Goal: Information Seeking & Learning: Learn about a topic

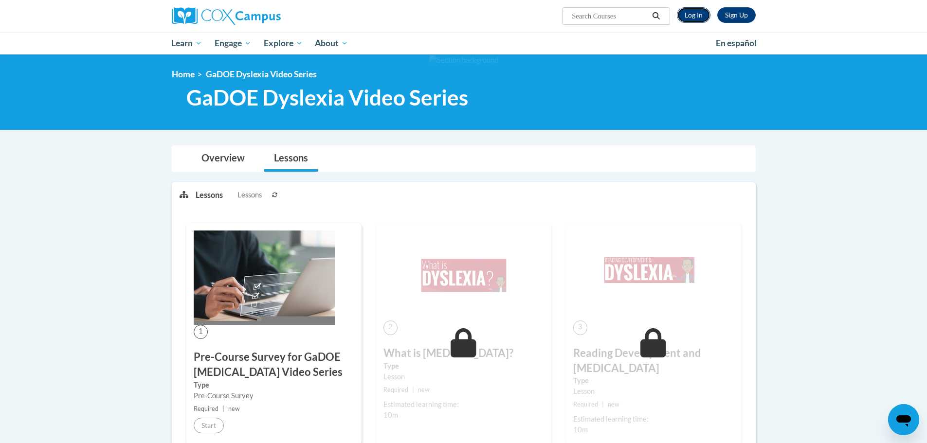
click at [694, 18] on link "Log In" at bounding box center [694, 15] width 34 height 16
click at [697, 14] on link "Log In" at bounding box center [694, 15] width 34 height 16
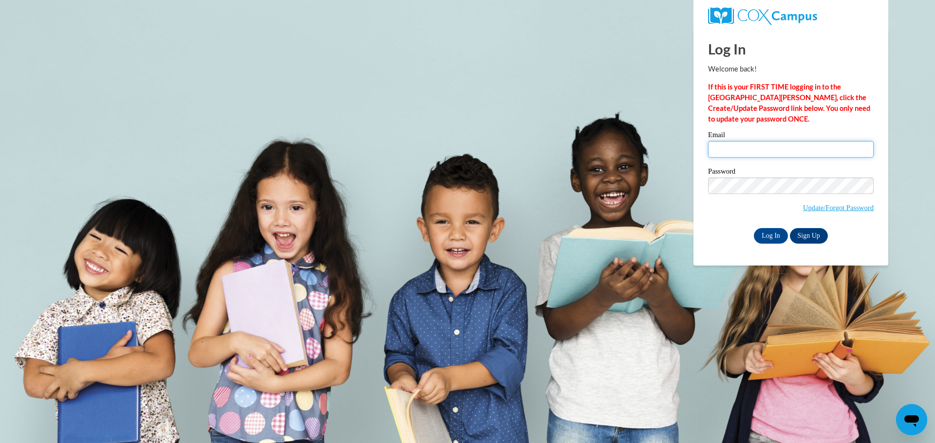
click at [733, 153] on input "Email" at bounding box center [790, 149] width 165 height 17
type input "ryan.sandberg@salem.k12.wi.us"
click at [768, 231] on input "Log In" at bounding box center [770, 236] width 34 height 16
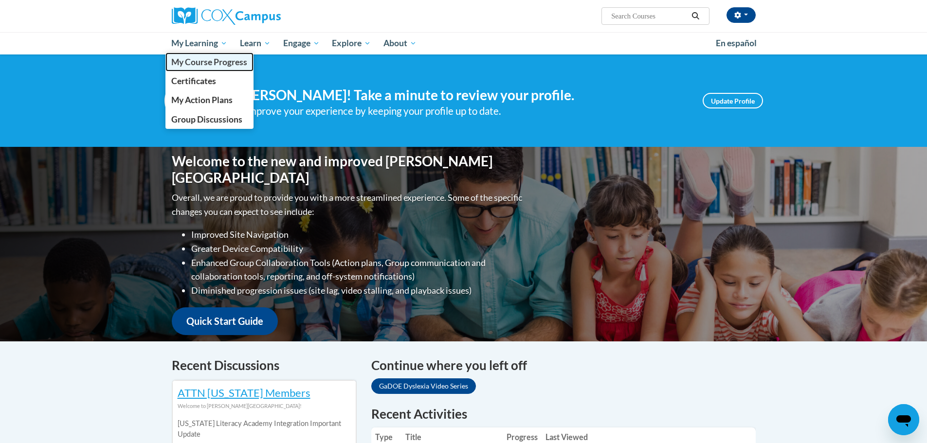
click at [209, 64] on span "My Course Progress" at bounding box center [209, 62] width 76 height 10
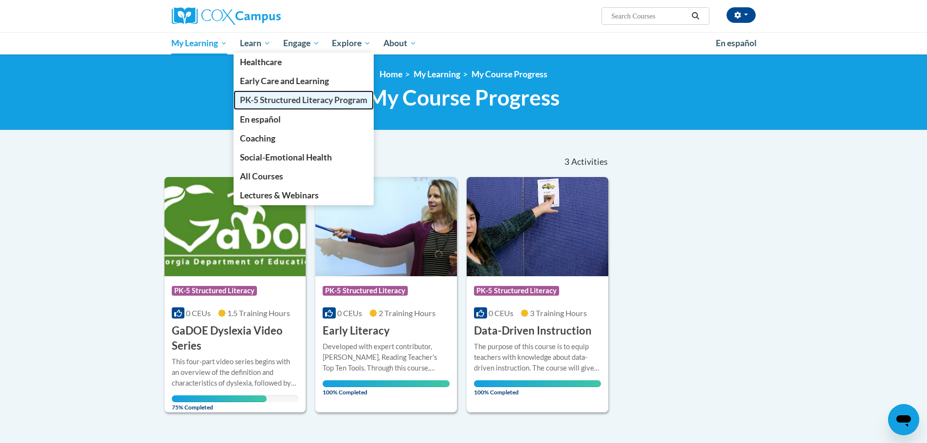
click at [277, 95] on span "PK-5 Structured Literacy Program" at bounding box center [304, 100] width 128 height 10
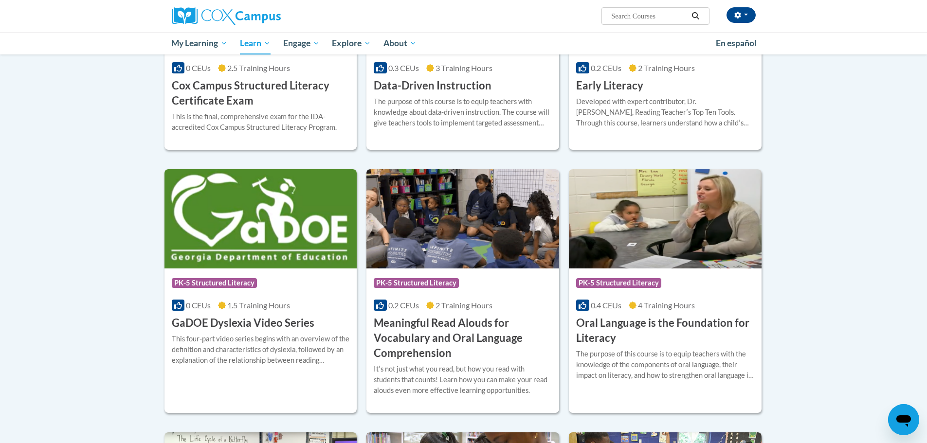
scroll to position [535, 0]
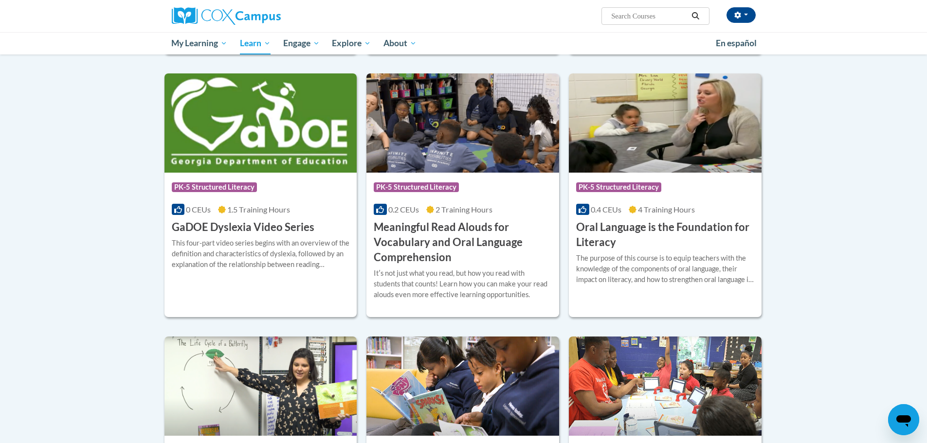
click at [275, 155] on img at bounding box center [261, 122] width 193 height 99
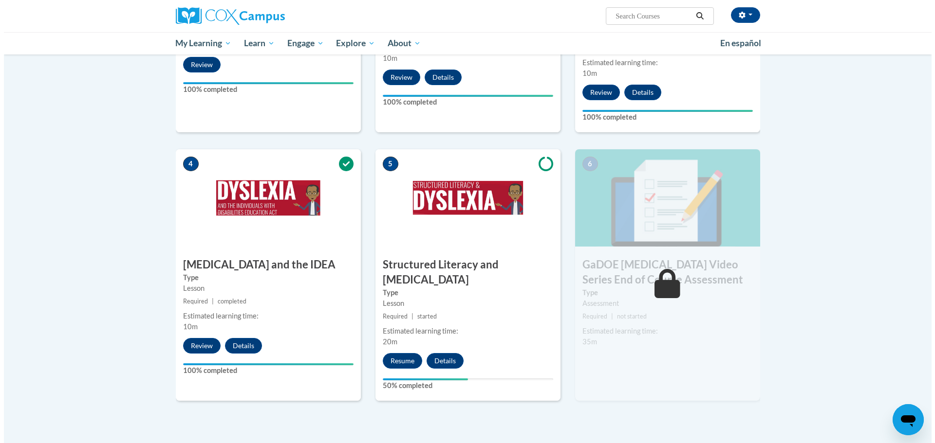
scroll to position [389, 0]
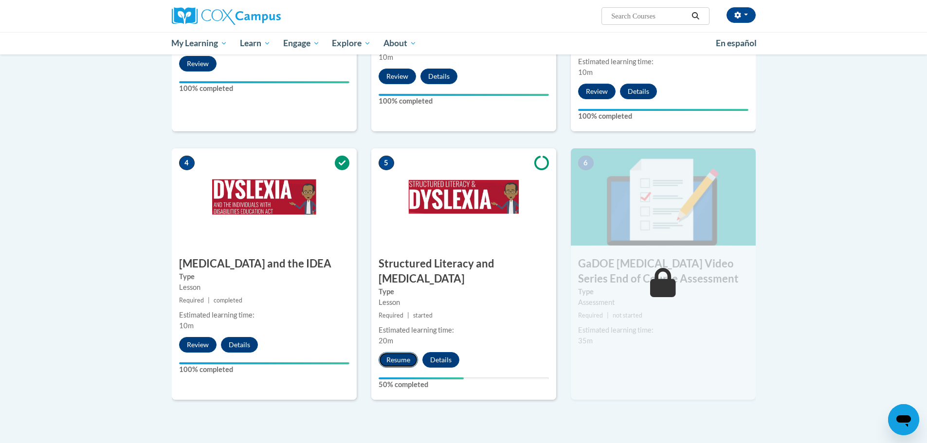
click at [399, 352] on button "Resume" at bounding box center [398, 360] width 39 height 16
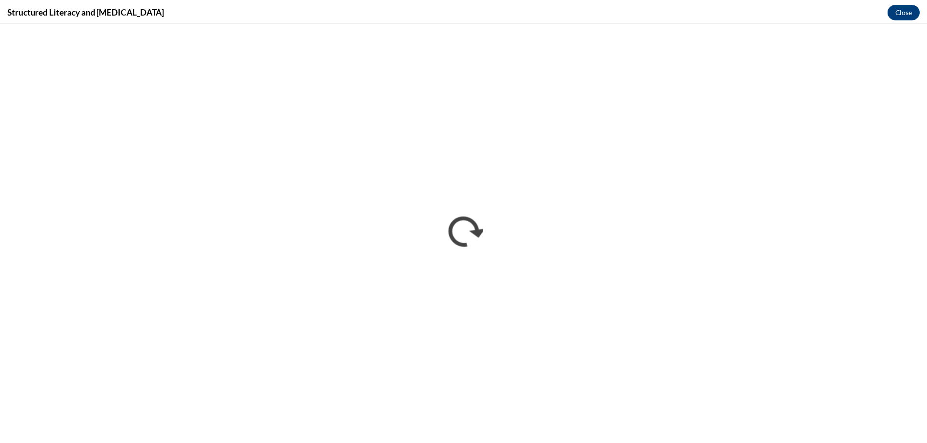
scroll to position [0, 0]
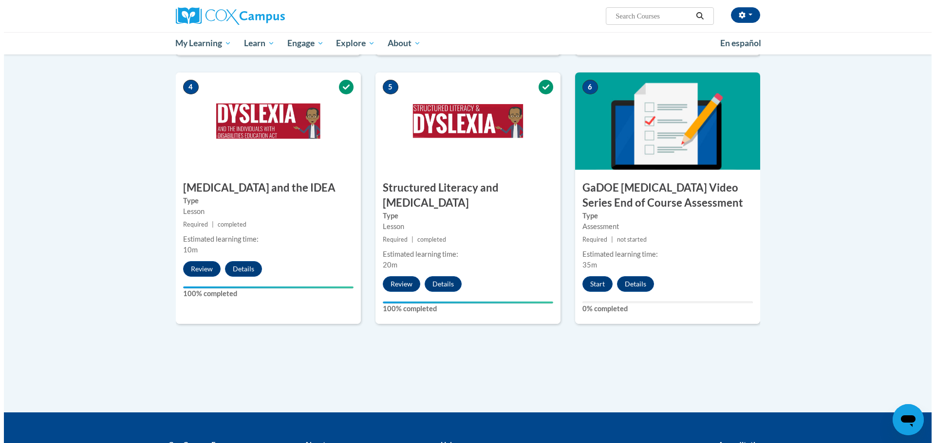
scroll to position [487, 0]
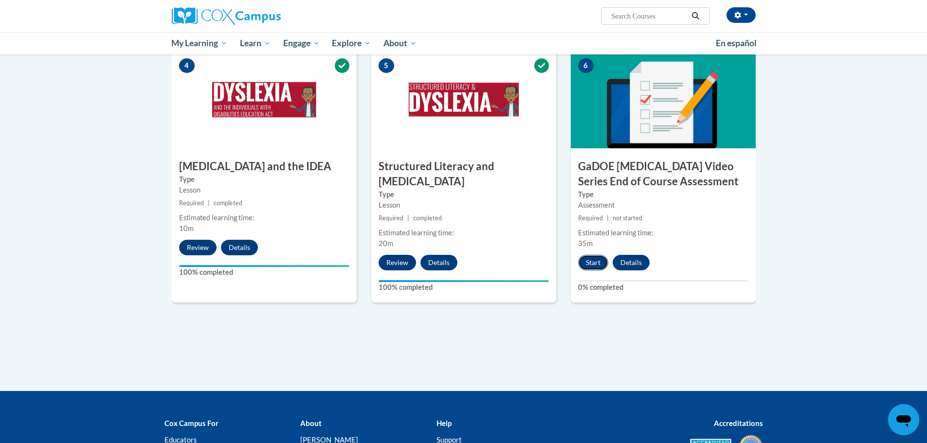
click at [583, 255] on button "Start" at bounding box center [593, 263] width 30 height 16
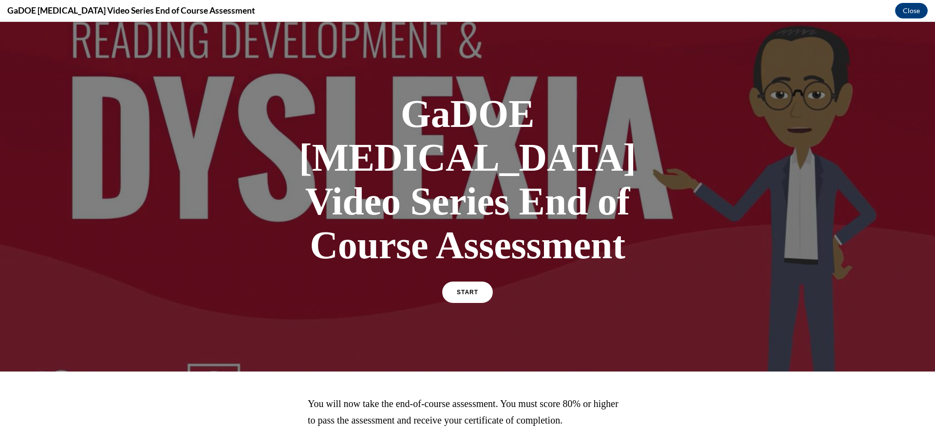
scroll to position [23, 0]
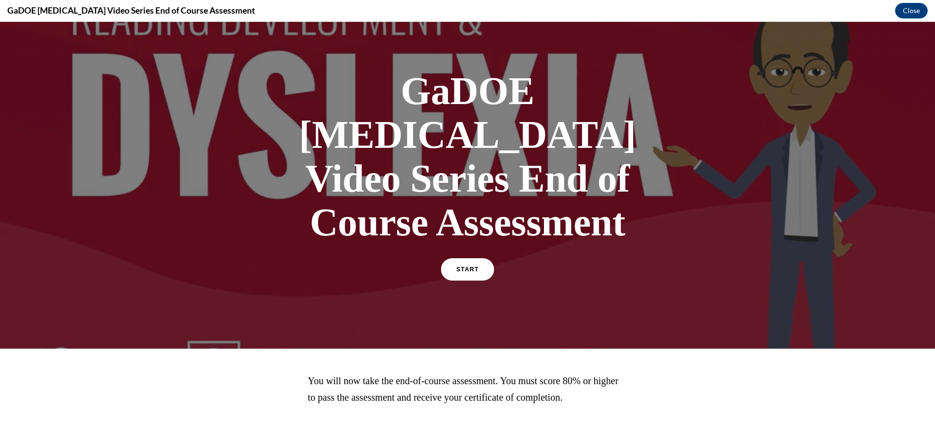
click at [467, 258] on link "START" at bounding box center [467, 269] width 53 height 22
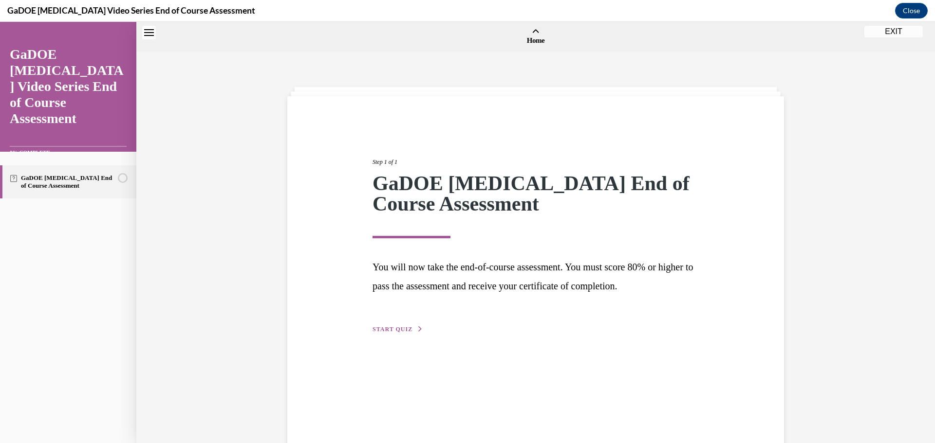
scroll to position [30, 0]
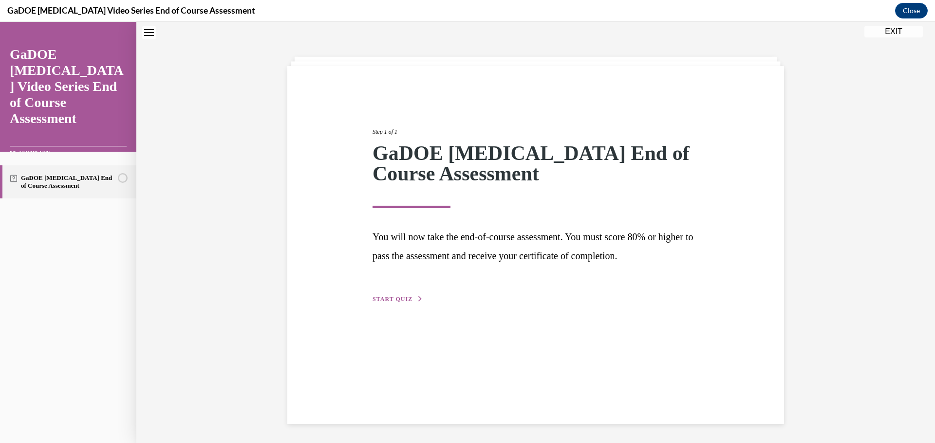
click at [393, 302] on button "START QUIZ" at bounding box center [397, 299] width 51 height 9
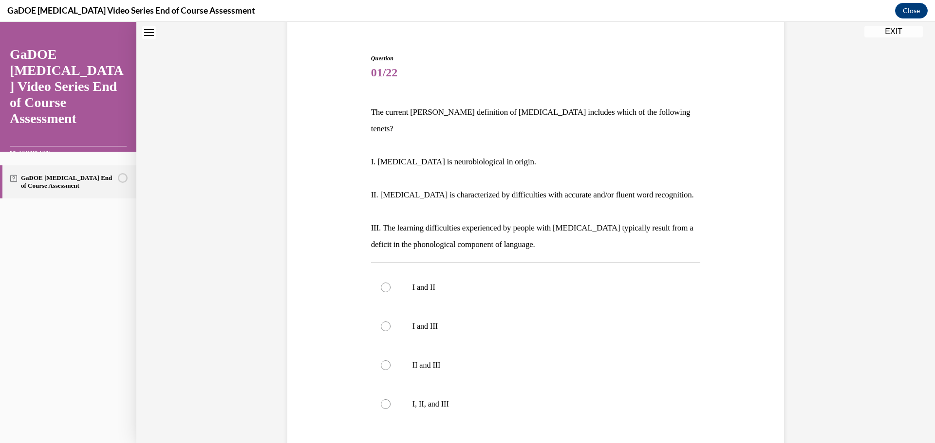
scroll to position [0, 0]
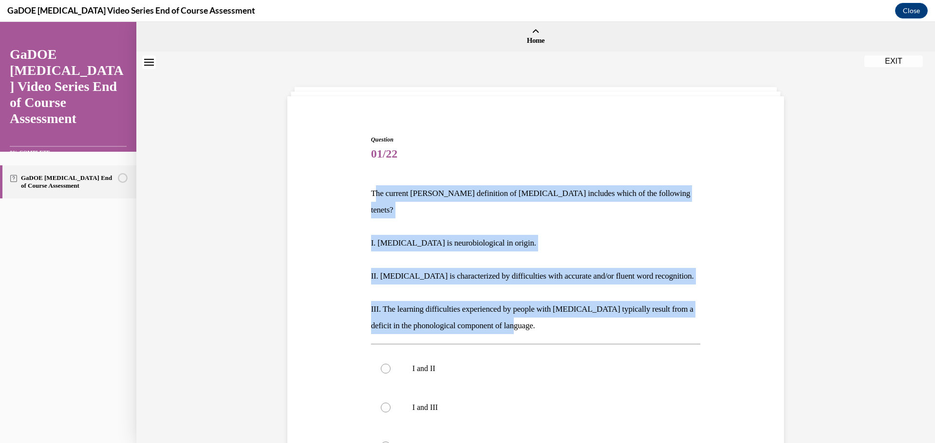
drag, startPoint x: 370, startPoint y: 191, endPoint x: 561, endPoint y: 296, distance: 217.6
click at [569, 305] on div "The current IDA definition of dyslexia includes which of the following tenets? …" at bounding box center [536, 259] width 330 height 149
copy div "he current IDA definition of dyslexia includes which of the following tenets? I…"
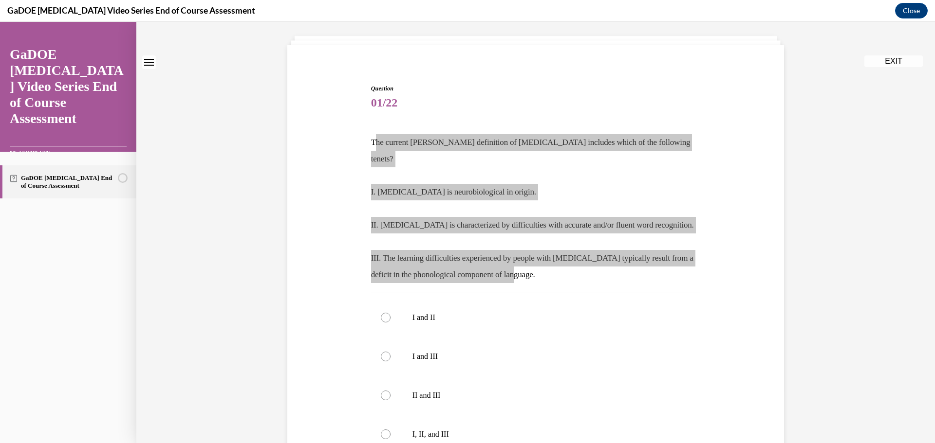
scroll to position [97, 0]
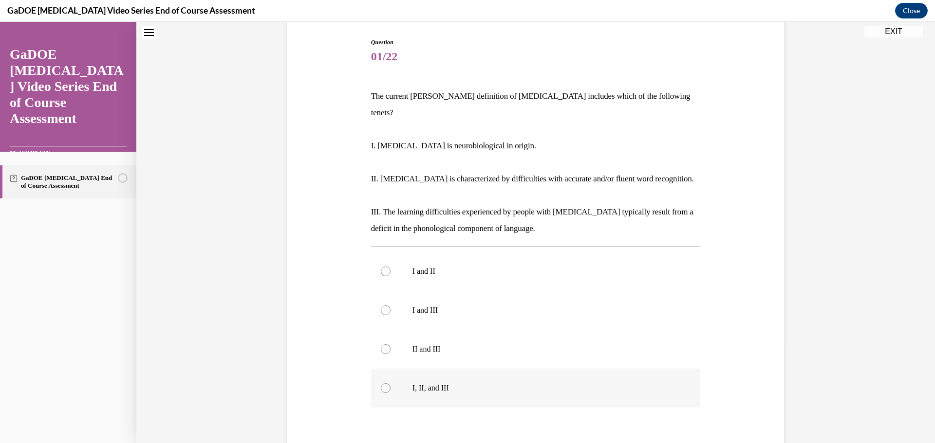
click at [381, 384] on div at bounding box center [386, 389] width 10 height 10
click at [381, 384] on input "I, II, and III" at bounding box center [386, 389] width 10 height 10
radio input "true"
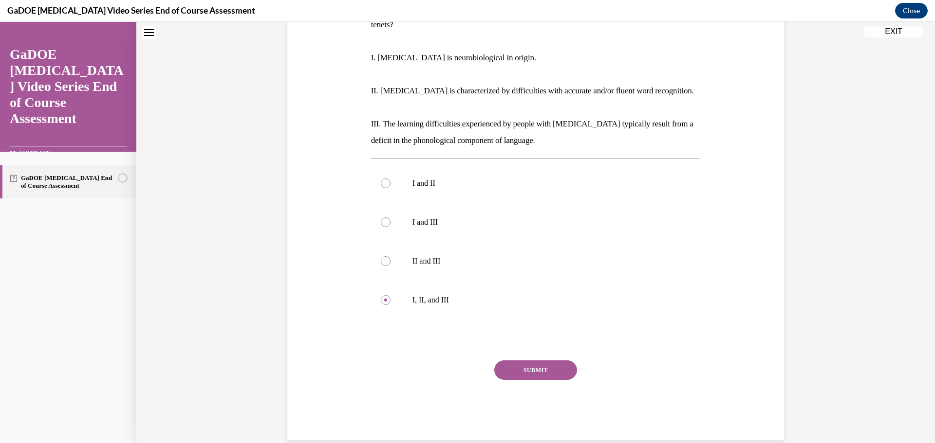
click at [502, 361] on button "SUBMIT" at bounding box center [535, 370] width 83 height 19
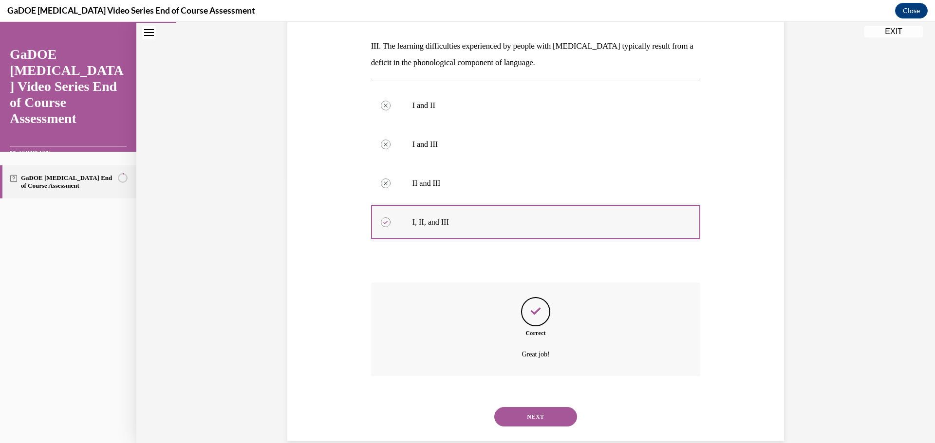
scroll to position [264, 0]
click at [551, 406] on button "NEXT" at bounding box center [535, 415] width 83 height 19
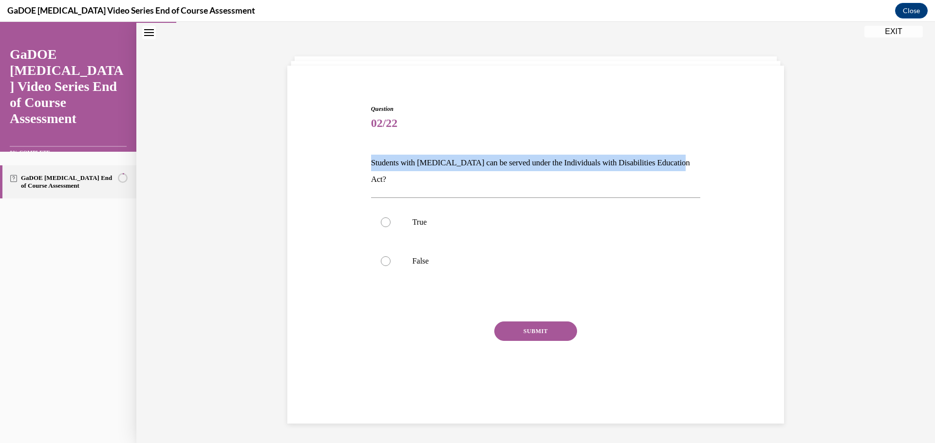
drag, startPoint x: 368, startPoint y: 163, endPoint x: 684, endPoint y: 165, distance: 316.4
click at [684, 165] on p "Students with dyslexia can be served under the Individuals with Disabilities Ed…" at bounding box center [536, 171] width 330 height 33
copy p "Students with dyslexia can be served under the Individuals with Disabilities Ed…"
click at [381, 218] on div at bounding box center [386, 223] width 10 height 10
click at [381, 218] on input "True" at bounding box center [386, 223] width 10 height 10
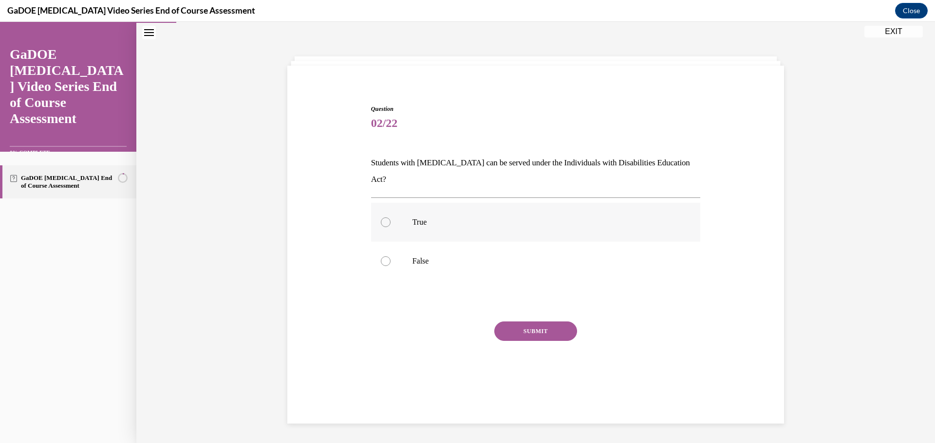
radio input "true"
click at [523, 322] on button "SUBMIT" at bounding box center [535, 331] width 83 height 19
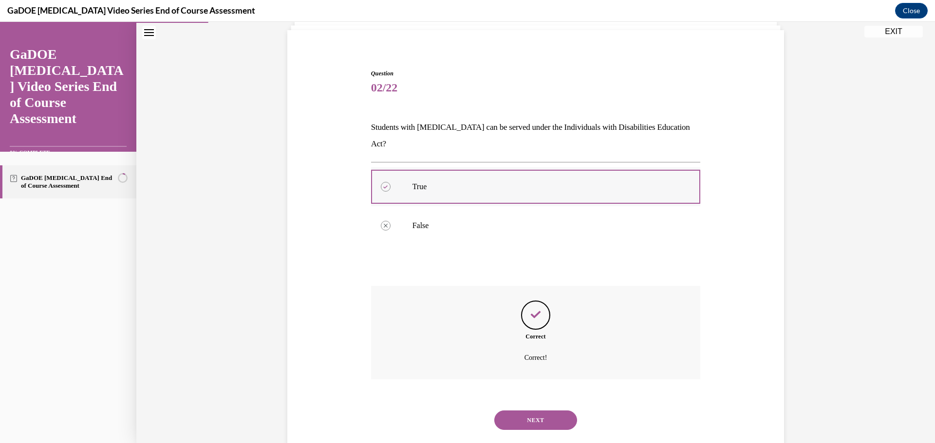
scroll to position [71, 0]
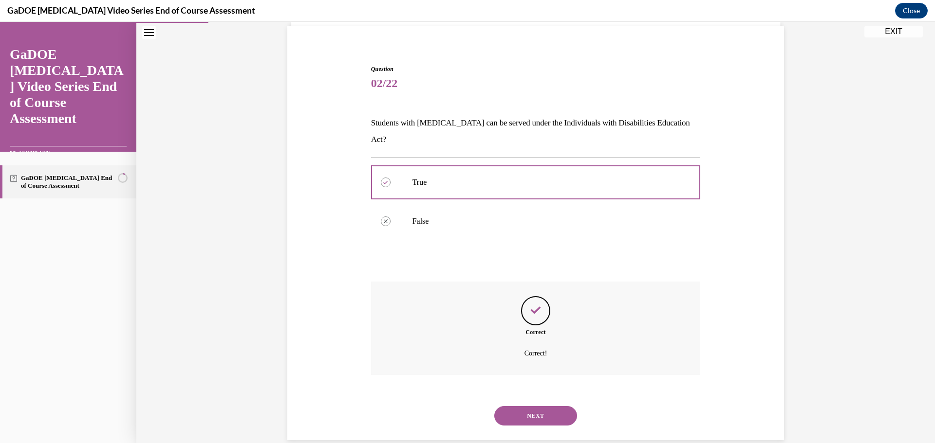
click at [555, 406] on button "NEXT" at bounding box center [535, 415] width 83 height 19
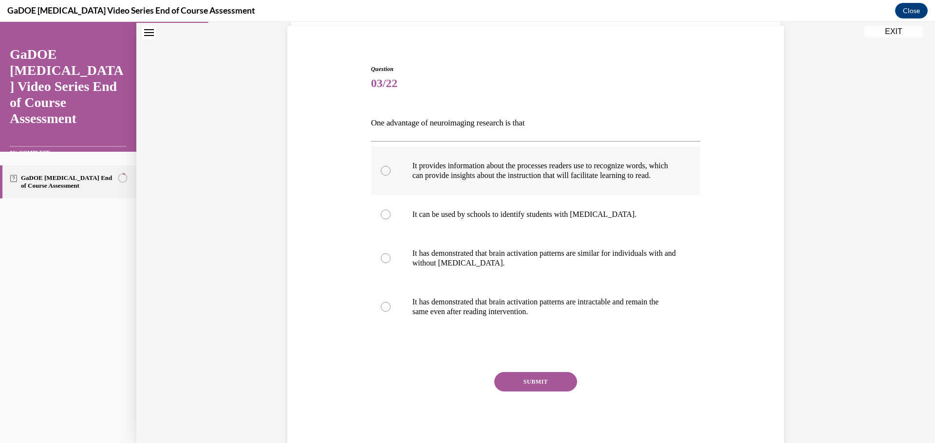
scroll to position [51, 0]
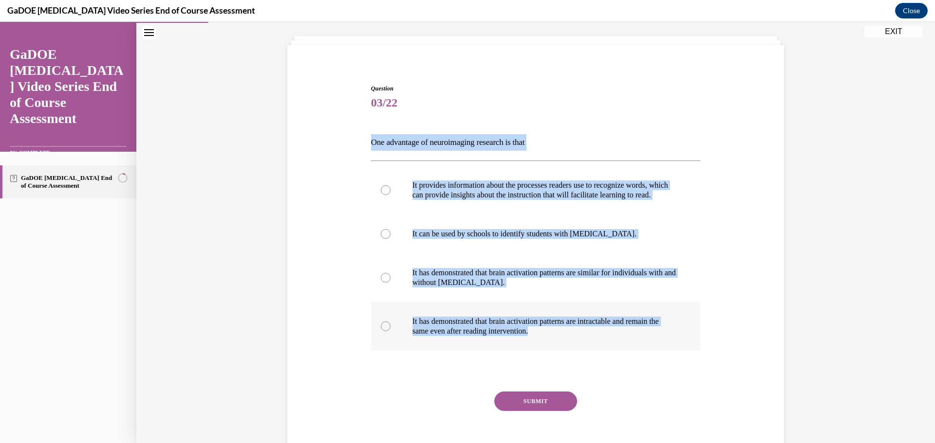
drag, startPoint x: 367, startPoint y: 145, endPoint x: 616, endPoint y: 337, distance: 314.0
click at [616, 337] on div "Question 03/22 One advantage of neuroimaging research is that It provides infor…" at bounding box center [536, 277] width 330 height 387
copy div "One advantage of neuroimaging research is that It provides information about th…"
click at [382, 195] on div at bounding box center [386, 190] width 10 height 10
click at [382, 195] on input "It provides information about the processes readers use to recognize words, whi…" at bounding box center [386, 190] width 10 height 10
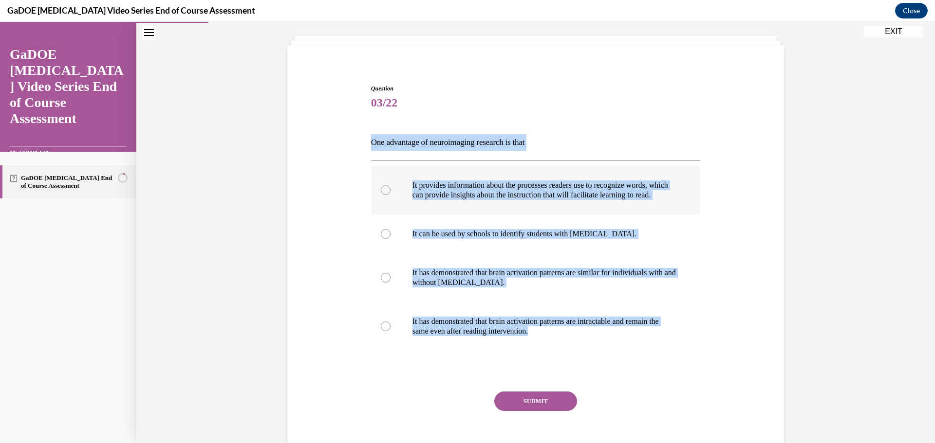
radio input "true"
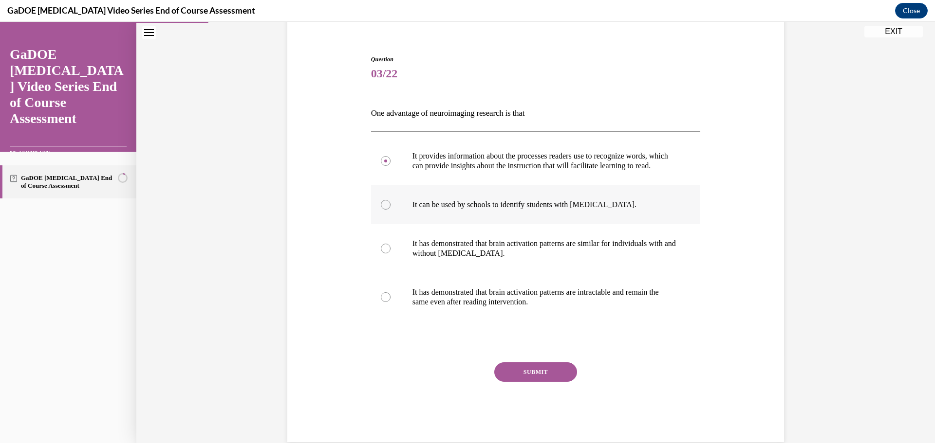
scroll to position [109, 0]
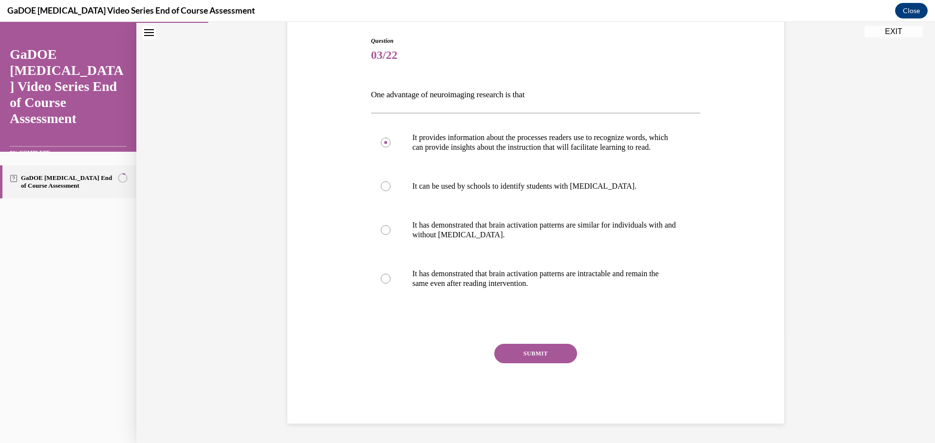
click at [548, 354] on button "SUBMIT" at bounding box center [535, 353] width 83 height 19
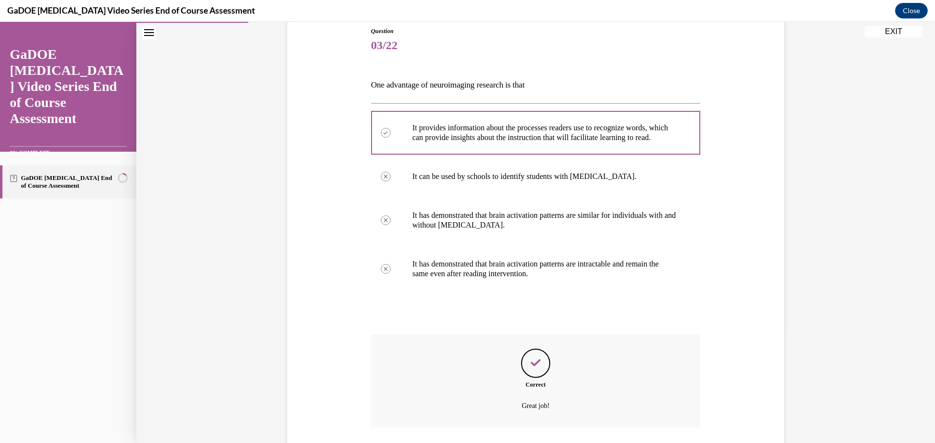
scroll to position [187, 0]
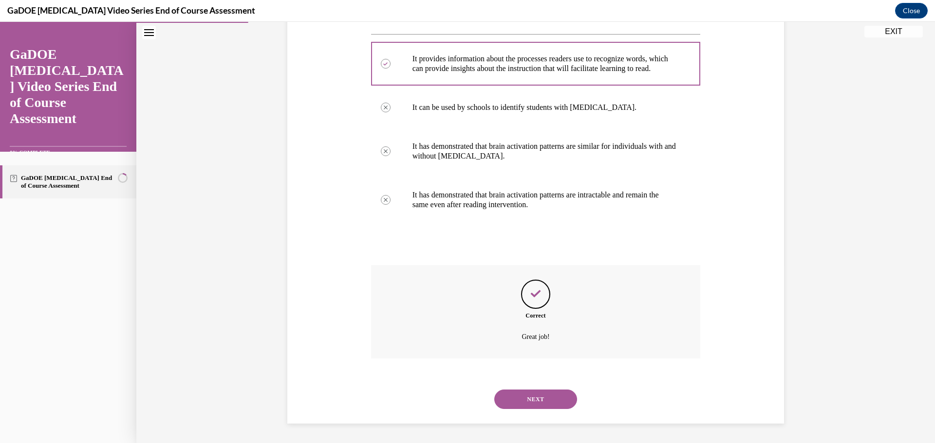
click at [561, 400] on button "NEXT" at bounding box center [535, 399] width 83 height 19
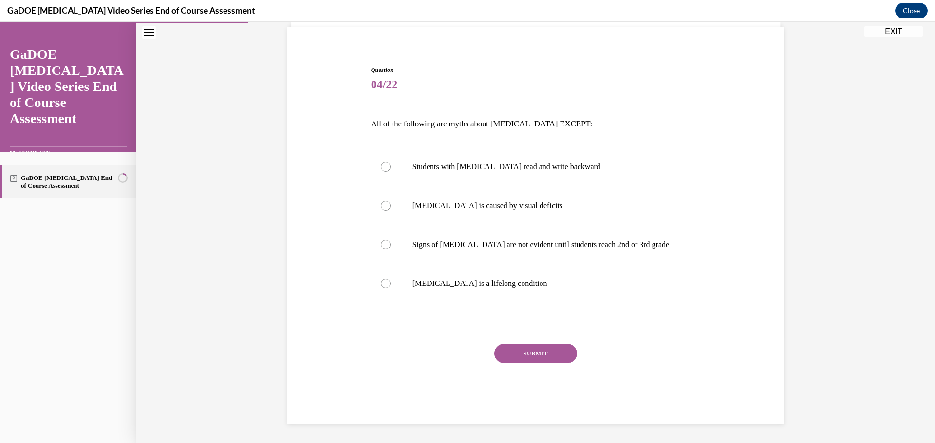
scroll to position [70, 0]
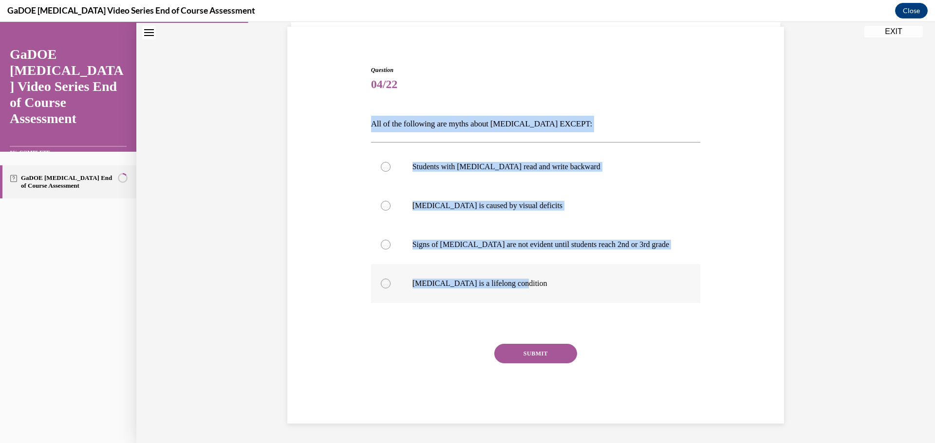
drag, startPoint x: 369, startPoint y: 122, endPoint x: 535, endPoint y: 281, distance: 230.3
click at [535, 281] on div "Question 04/22 All of the following are myths about dyslexia EXCEPT: Students w…" at bounding box center [536, 245] width 330 height 358
click at [625, 194] on label "Dyslexia is caused by visual deficits" at bounding box center [536, 205] width 330 height 39
click at [390, 201] on input "Dyslexia is caused by visual deficits" at bounding box center [386, 206] width 10 height 10
radio input "true"
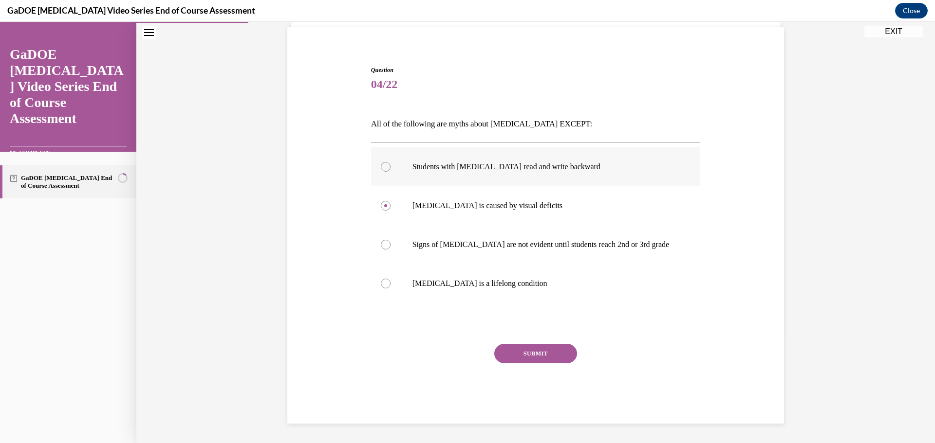
click at [381, 168] on div at bounding box center [386, 167] width 10 height 10
click at [381, 168] on input "Students with dyslexia read and write backward" at bounding box center [386, 167] width 10 height 10
radio input "true"
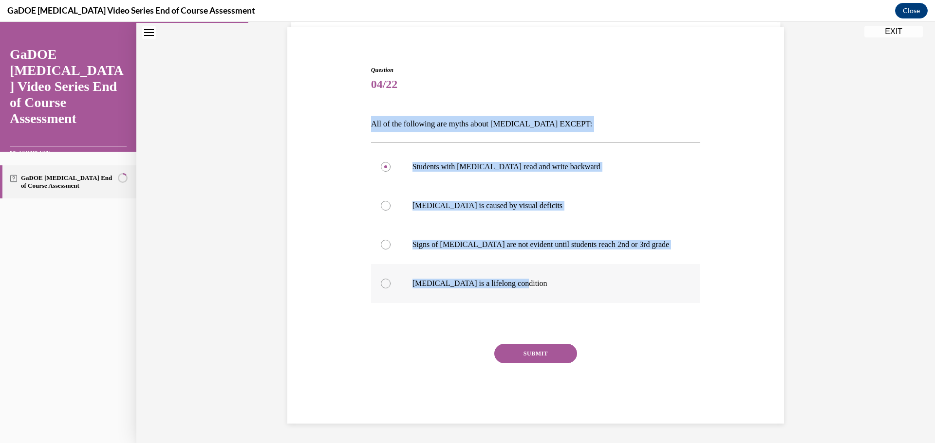
drag, startPoint x: 364, startPoint y: 125, endPoint x: 543, endPoint y: 270, distance: 230.1
click at [543, 270] on div "Question 04/22 All of the following are myths about dyslexia EXCEPT: Students w…" at bounding box center [535, 230] width 501 height 387
copy div "All of the following are myths about dyslexia EXCEPT: Students with dyslexia re…"
click at [383, 282] on div at bounding box center [386, 284] width 10 height 10
click at [383, 282] on input "Dyslexia is a lifelong condition" at bounding box center [386, 284] width 10 height 10
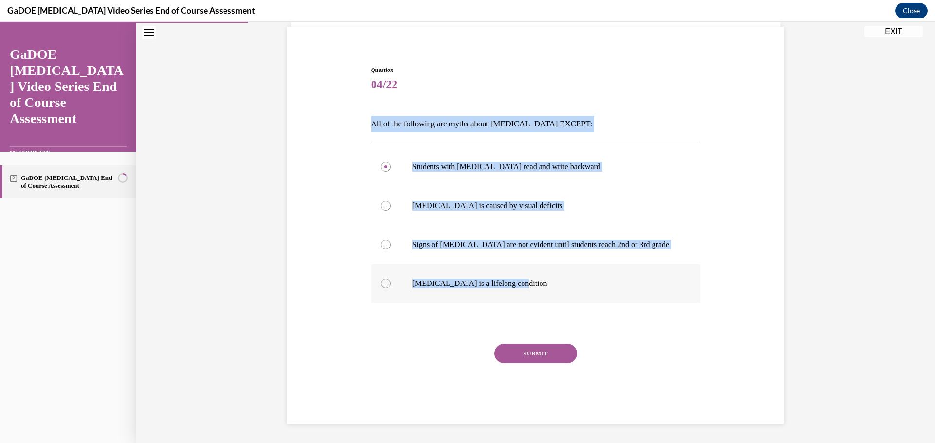
radio input "true"
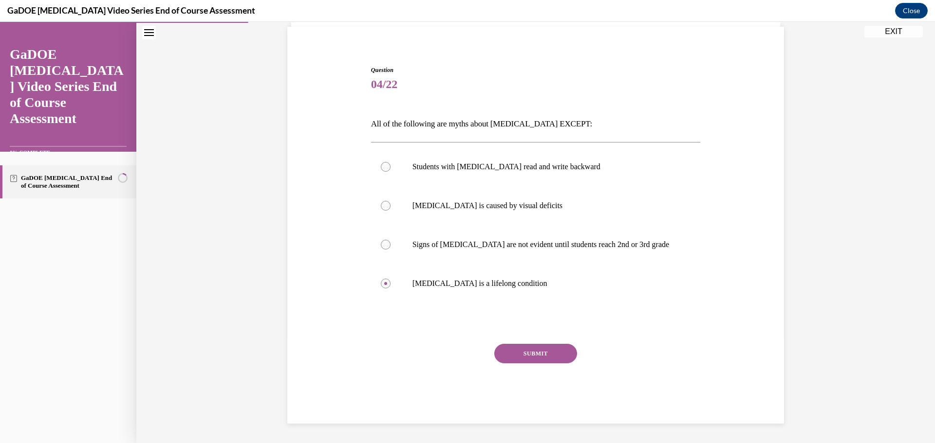
click at [532, 355] on button "SUBMIT" at bounding box center [535, 353] width 83 height 19
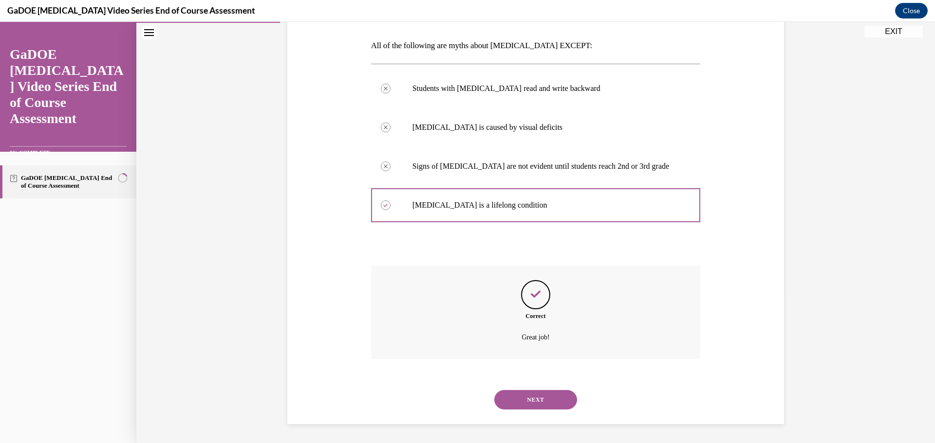
scroll to position [148, 0]
click at [533, 399] on button "NEXT" at bounding box center [535, 399] width 83 height 19
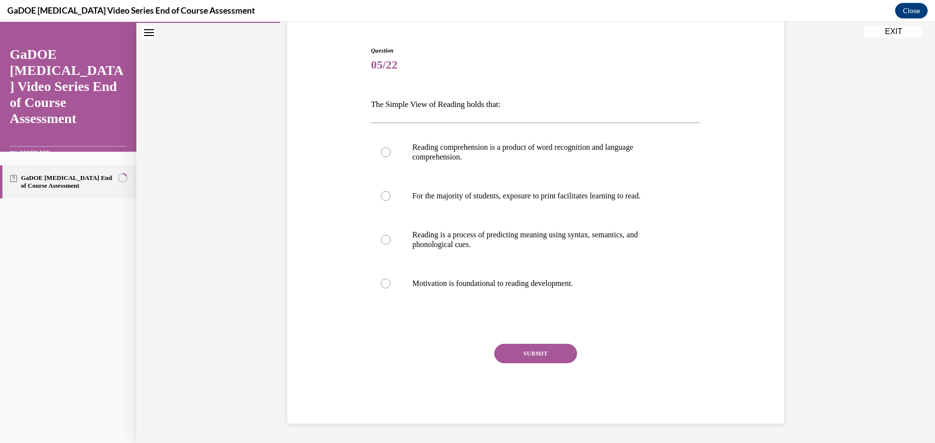
scroll to position [89, 0]
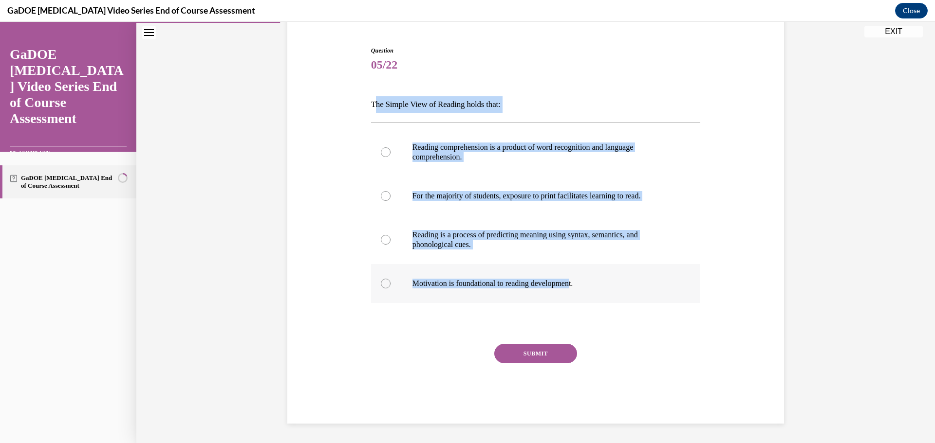
drag, startPoint x: 370, startPoint y: 104, endPoint x: 577, endPoint y: 272, distance: 266.4
click at [577, 272] on div "Question 05/22 The Simple View of Reading holds that: Reading comprehension is …" at bounding box center [536, 235] width 330 height 378
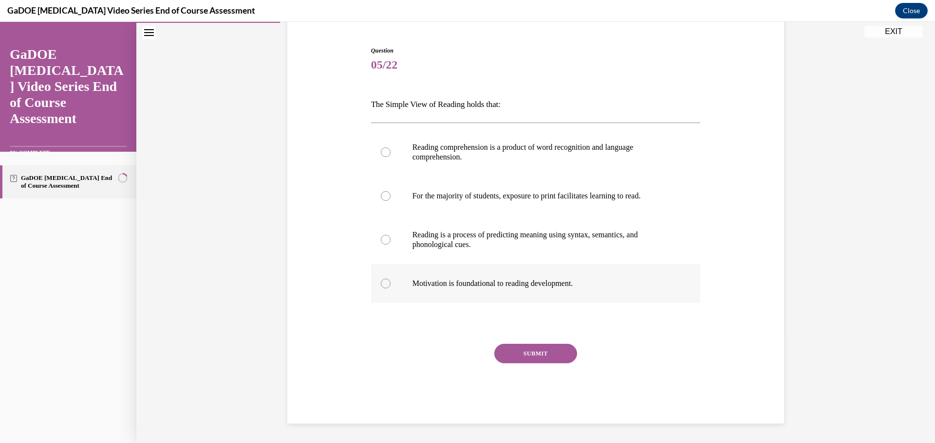
click at [589, 275] on label "Motivation is foundational to reading development." at bounding box center [536, 283] width 330 height 39
click at [390, 279] on input "Motivation is foundational to reading development." at bounding box center [386, 284] width 10 height 10
radio input "true"
drag, startPoint x: 367, startPoint y: 105, endPoint x: 614, endPoint y: 274, distance: 298.8
click at [614, 274] on div "Question 05/22 The Simple View of Reading holds that: Reading comprehension is …" at bounding box center [536, 235] width 330 height 378
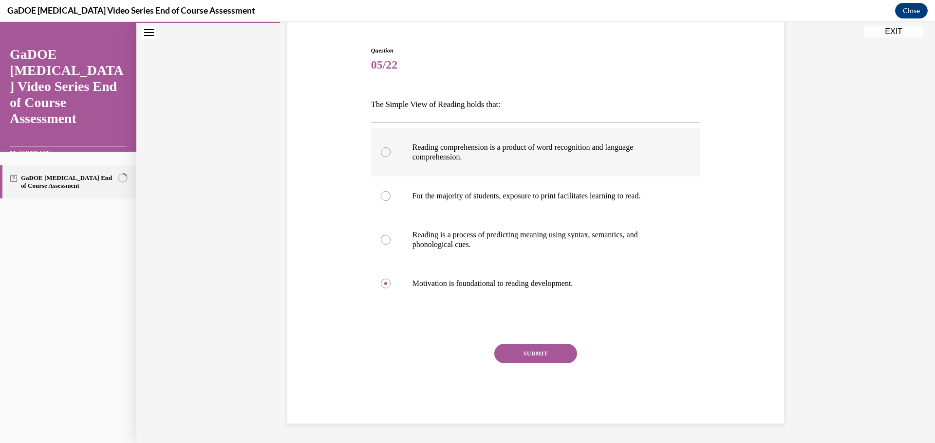
copy div "The Simple View of Reading holds that: Reading comprehension is a product of wo…"
click at [374, 152] on label "Reading comprehension is a product of word recognition and language comprehensi…" at bounding box center [536, 152] width 330 height 49
click at [381, 152] on input "Reading comprehension is a product of word recognition and language comprehensi…" at bounding box center [386, 152] width 10 height 10
radio input "true"
click at [382, 157] on label "Reading comprehension is a product of word recognition and language comprehensi…" at bounding box center [536, 152] width 330 height 49
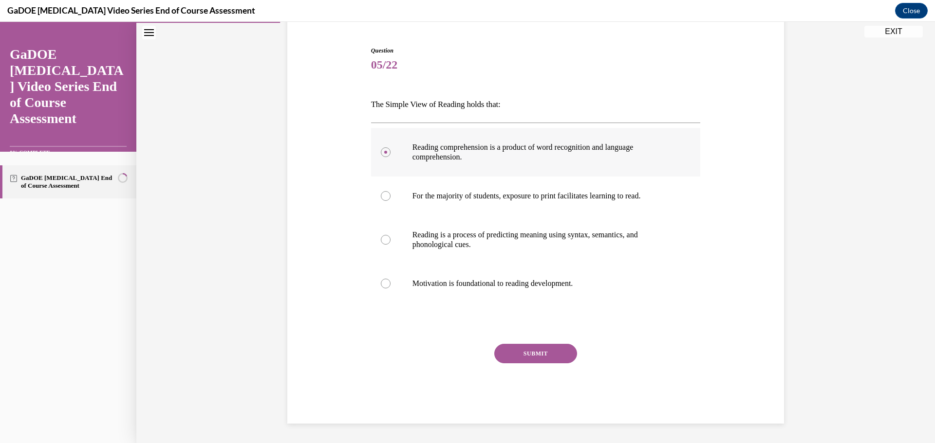
click at [382, 157] on input "Reading comprehension is a product of word recognition and language comprehensi…" at bounding box center [386, 152] width 10 height 10
click at [508, 356] on button "SUBMIT" at bounding box center [535, 353] width 83 height 19
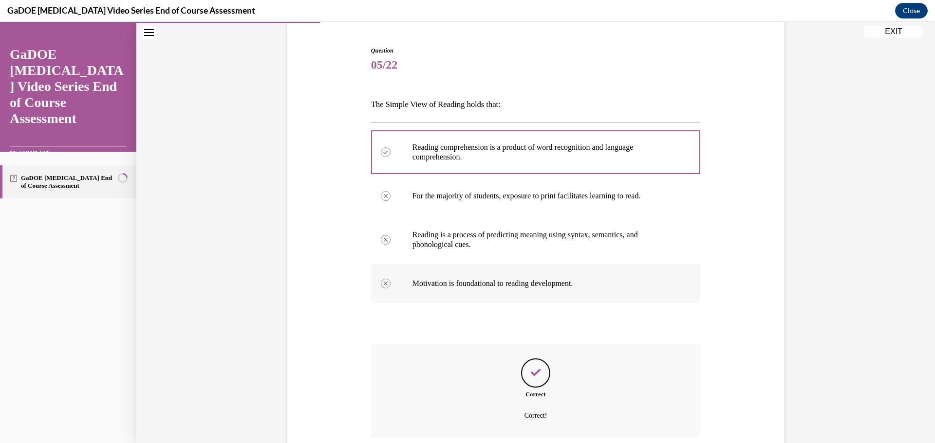
scroll to position [168, 0]
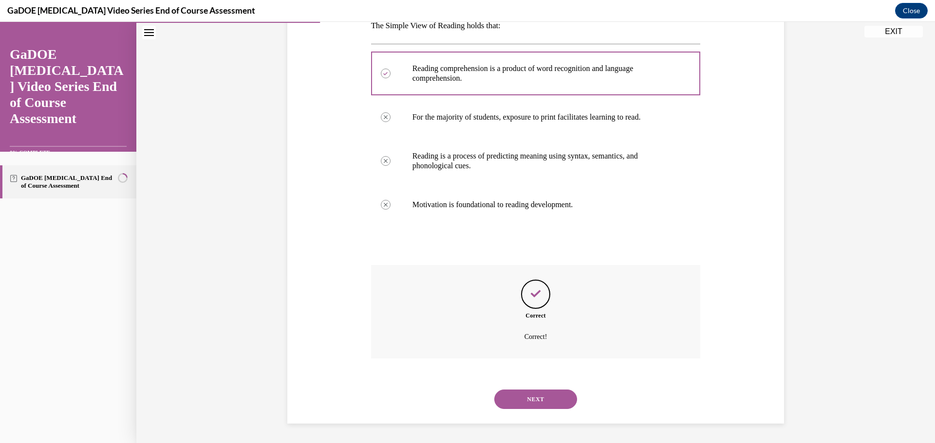
click at [548, 403] on button "NEXT" at bounding box center [535, 399] width 83 height 19
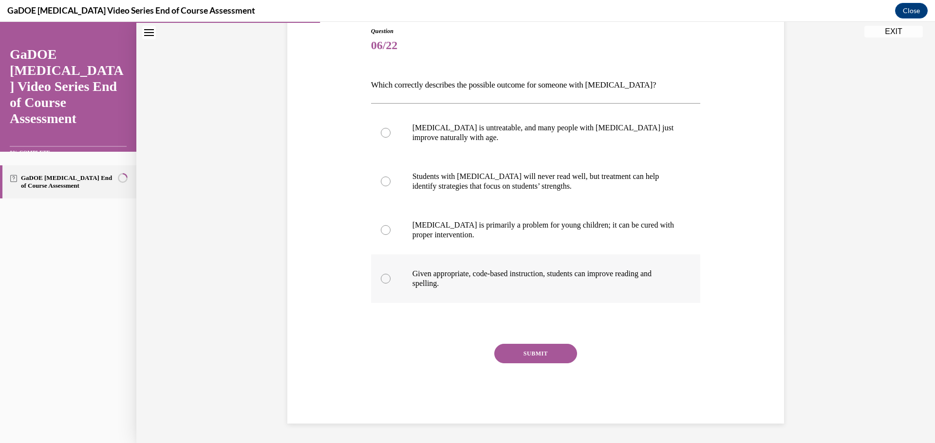
drag, startPoint x: 367, startPoint y: 86, endPoint x: 640, endPoint y: 282, distance: 335.5
click at [640, 282] on div "Question 06/22 Which correctly describes the possible outcome for someone with …" at bounding box center [536, 225] width 330 height 397
copy div "Which correctly describes the possible outcome for someone with dyslexia? Dysle…"
click at [383, 282] on div at bounding box center [386, 279] width 10 height 10
click at [383, 282] on input "Given appropriate, code-based instruction, students can improve reading and spe…" at bounding box center [386, 279] width 10 height 10
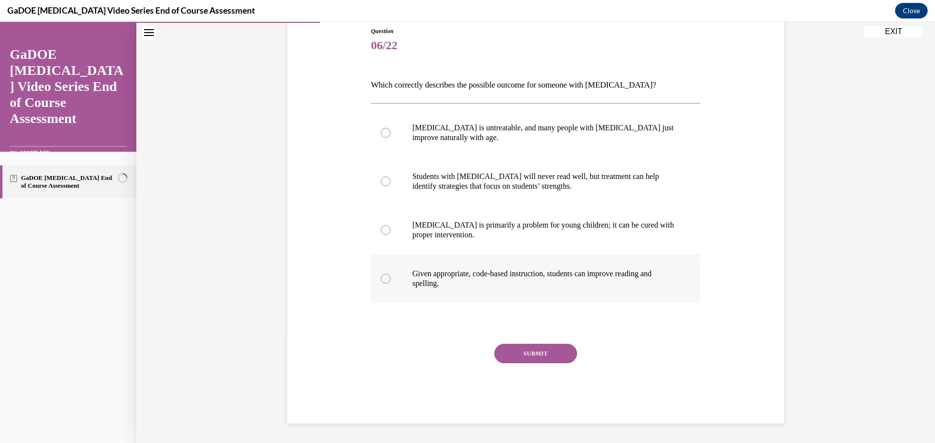
radio input "true"
click at [527, 355] on button "SUBMIT" at bounding box center [535, 353] width 83 height 19
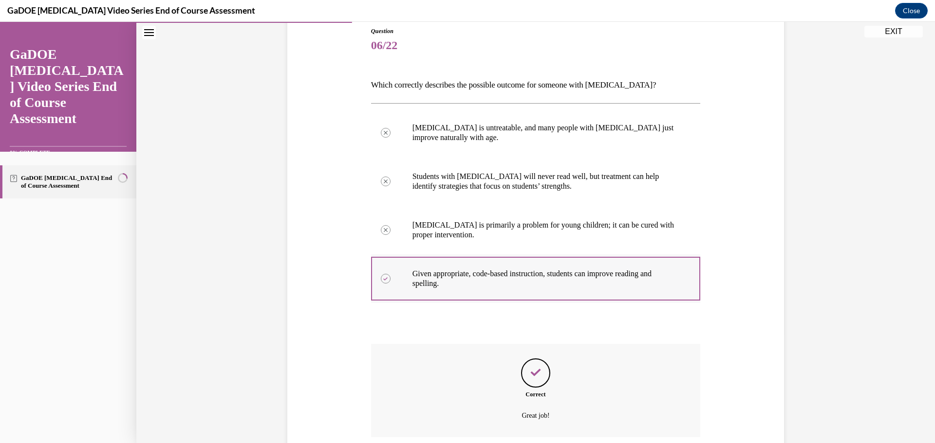
scroll to position [187, 0]
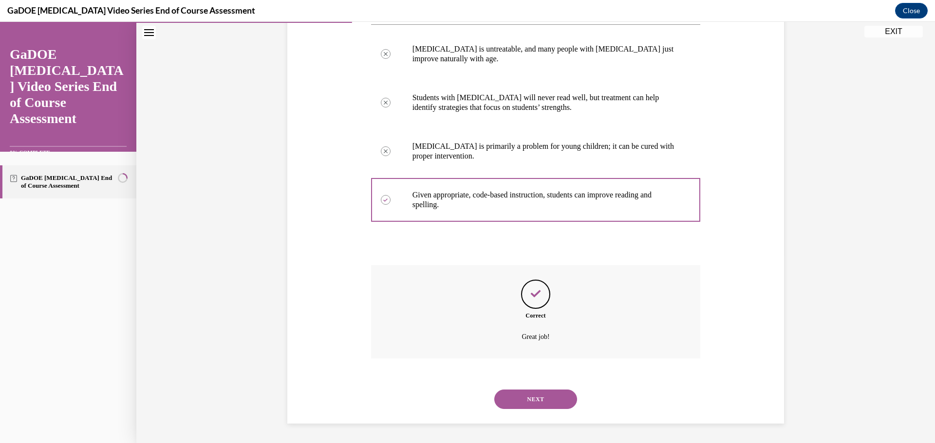
click at [550, 392] on button "NEXT" at bounding box center [535, 399] width 83 height 19
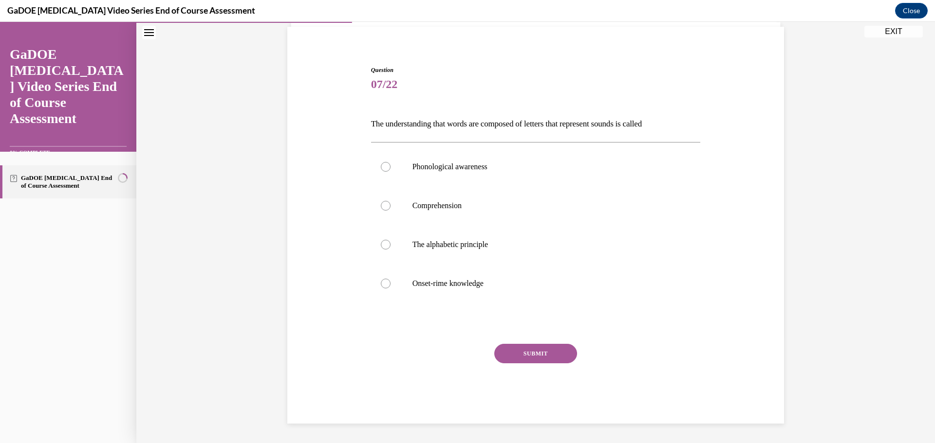
scroll to position [70, 0]
drag, startPoint x: 368, startPoint y: 126, endPoint x: 509, endPoint y: 279, distance: 208.4
click at [509, 279] on div "Question 07/22 The understanding that words are composed of letters that repres…" at bounding box center [536, 245] width 330 height 358
copy div "The understanding that words are composed of letters that represent sounds is c…"
click at [381, 251] on label "The alphabetic principle" at bounding box center [536, 244] width 330 height 39
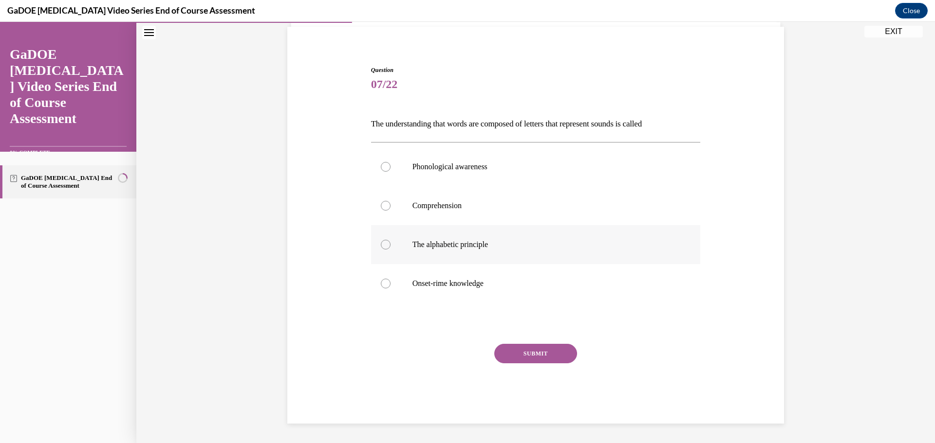
click at [381, 250] on input "The alphabetic principle" at bounding box center [386, 245] width 10 height 10
radio input "true"
click at [536, 351] on button "SUBMIT" at bounding box center [535, 353] width 83 height 19
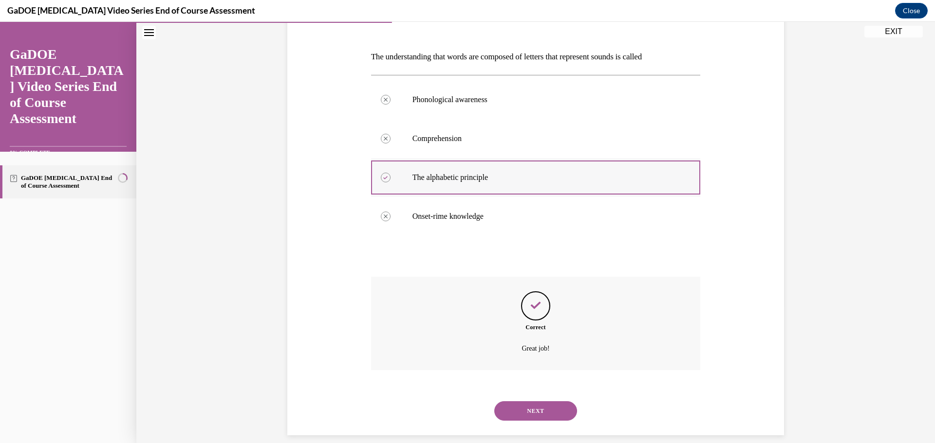
scroll to position [148, 0]
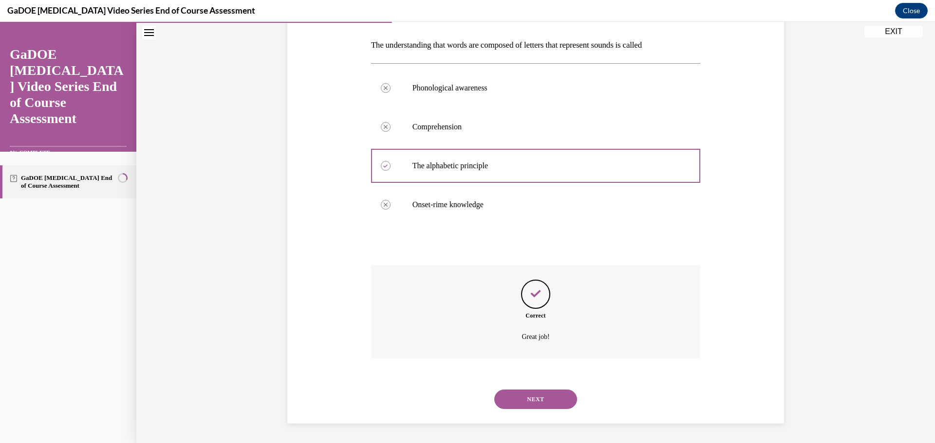
click at [561, 393] on button "NEXT" at bounding box center [535, 399] width 83 height 19
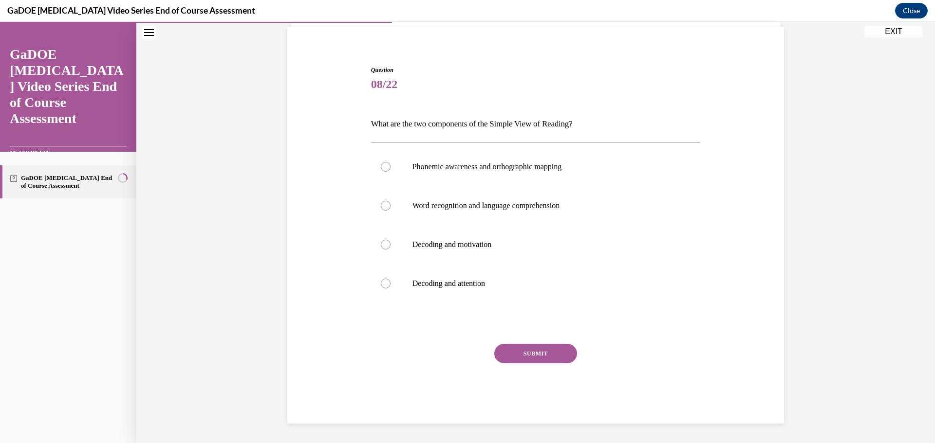
scroll to position [70, 0]
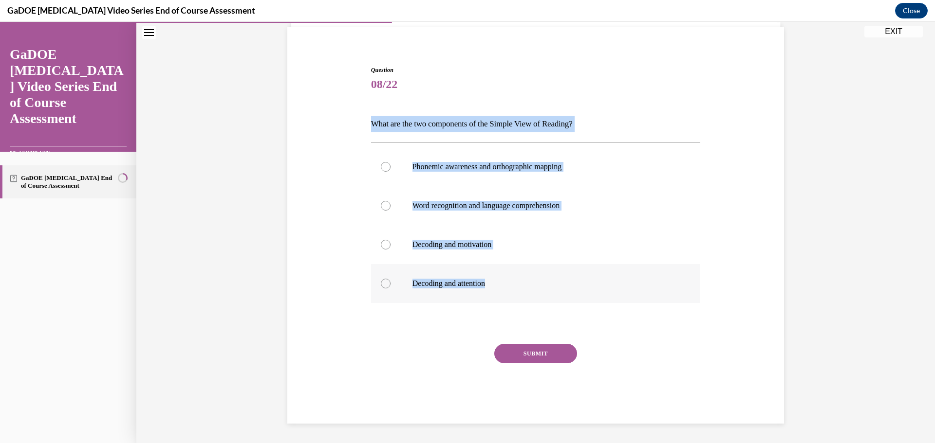
drag, startPoint x: 368, startPoint y: 122, endPoint x: 525, endPoint y: 277, distance: 220.6
click at [525, 277] on div "Question 08/22 What are the two components of the Simple View of Reading? Phone…" at bounding box center [536, 245] width 330 height 358
copy div "What are the two components of the Simple View of Reading? Phonemic awareness a…"
click at [381, 203] on div at bounding box center [386, 206] width 10 height 10
click at [381, 203] on input "Word recognition and language comprehension" at bounding box center [386, 206] width 10 height 10
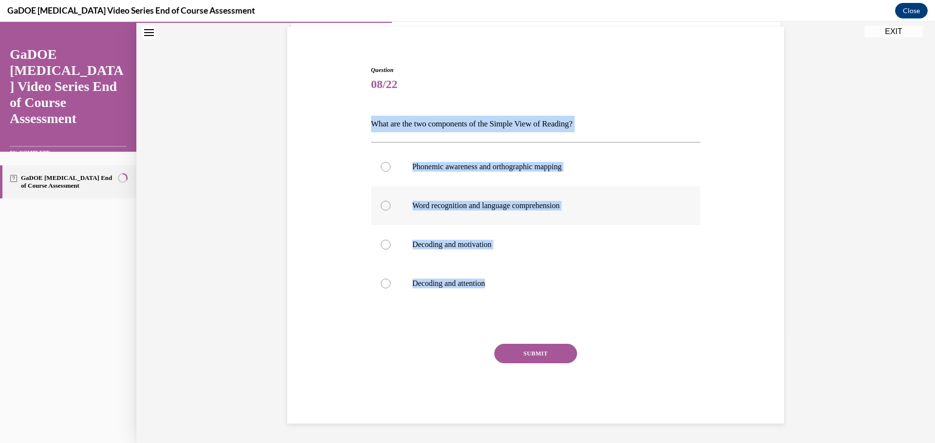
radio input "true"
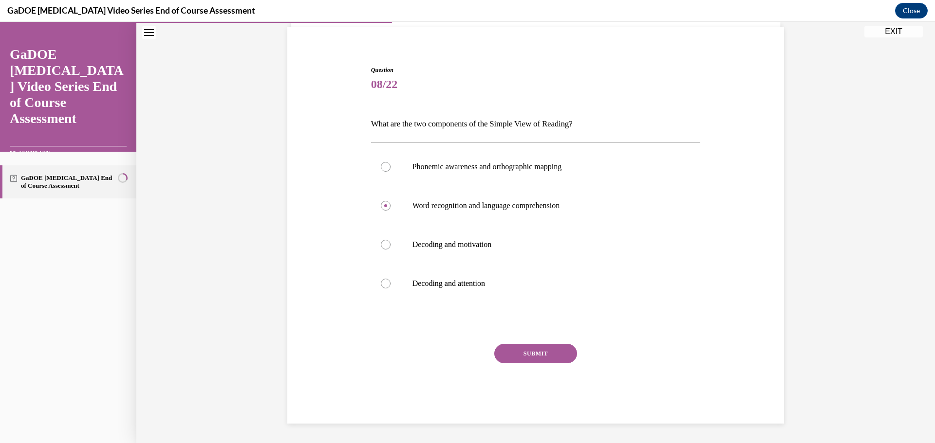
drag, startPoint x: 520, startPoint y: 349, endPoint x: 526, endPoint y: 341, distance: 9.7
click at [521, 349] on button "SUBMIT" at bounding box center [535, 353] width 83 height 19
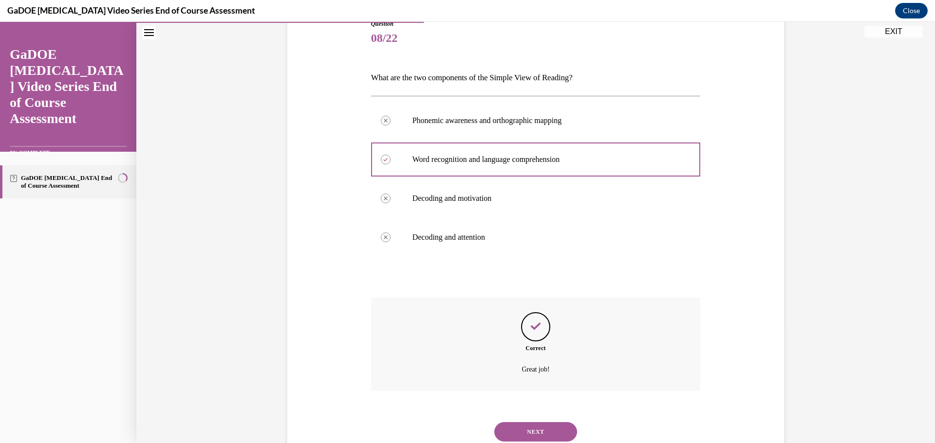
scroll to position [148, 0]
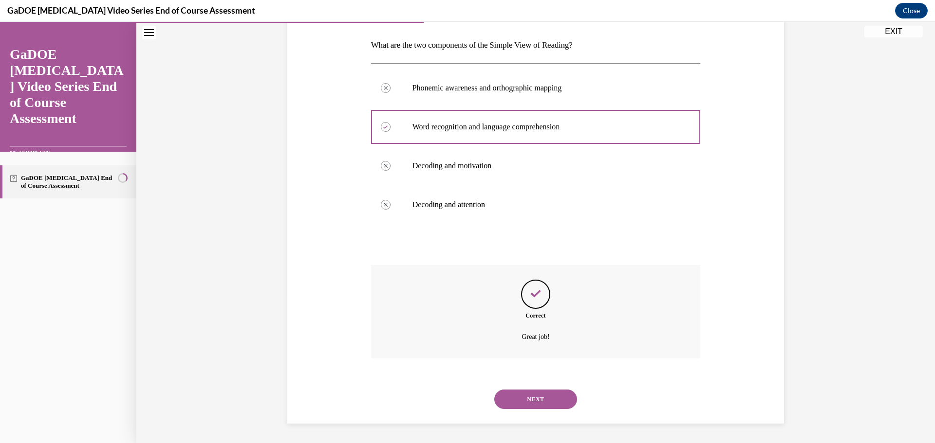
drag, startPoint x: 561, startPoint y: 400, endPoint x: 549, endPoint y: 394, distance: 14.1
click at [560, 400] on button "NEXT" at bounding box center [535, 399] width 83 height 19
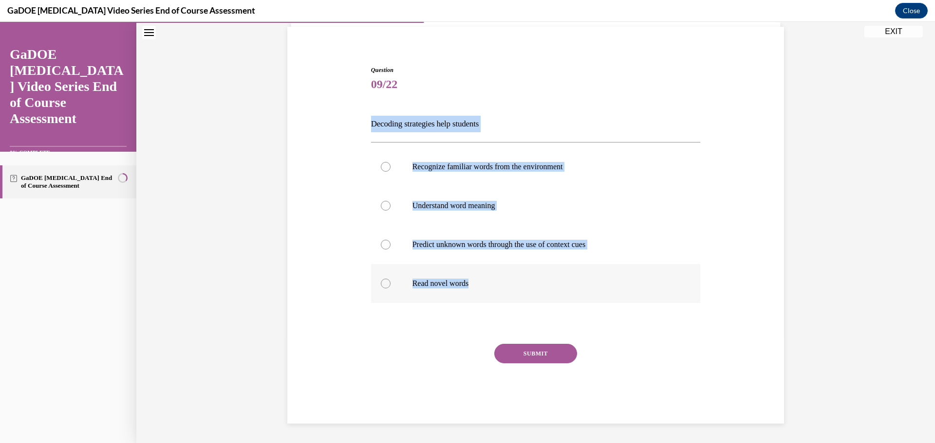
drag, startPoint x: 369, startPoint y: 125, endPoint x: 480, endPoint y: 279, distance: 190.1
click at [480, 279] on div "Question 09/22 Decoding strategies help students Recognize familiar words from …" at bounding box center [536, 245] width 330 height 358
copy div "Decoding strategies help students Recognize familiar words from the environment…"
click at [381, 286] on div at bounding box center [386, 284] width 10 height 10
click at [381, 286] on input "Read novel words" at bounding box center [386, 284] width 10 height 10
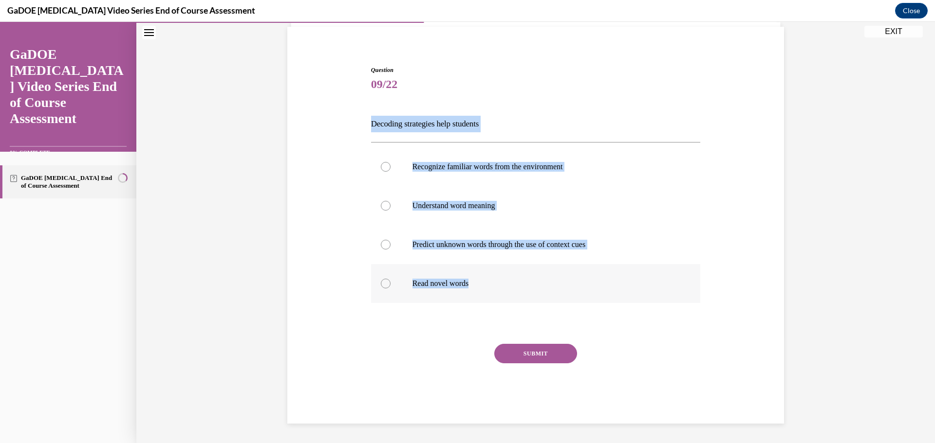
radio input "true"
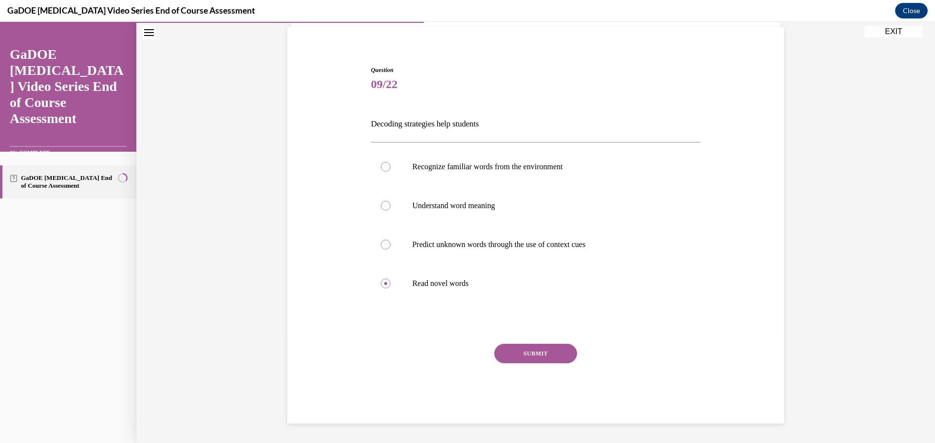
click at [528, 353] on button "SUBMIT" at bounding box center [535, 353] width 83 height 19
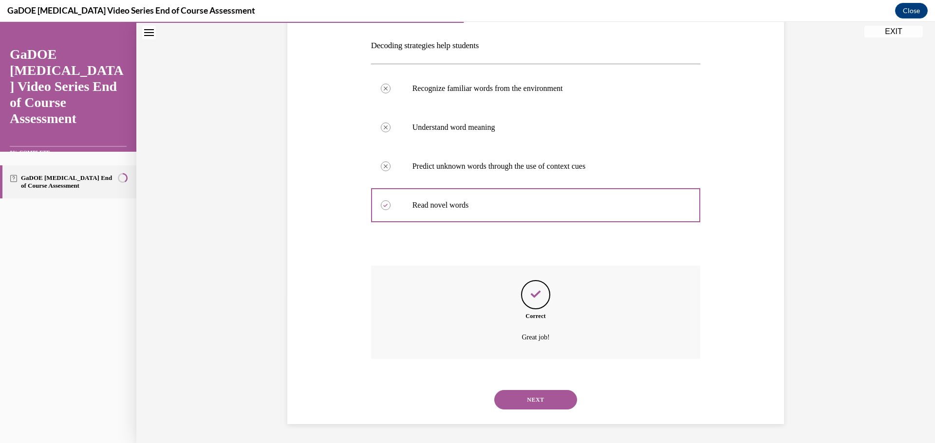
scroll to position [148, 0]
click at [522, 390] on button "NEXT" at bounding box center [535, 399] width 83 height 19
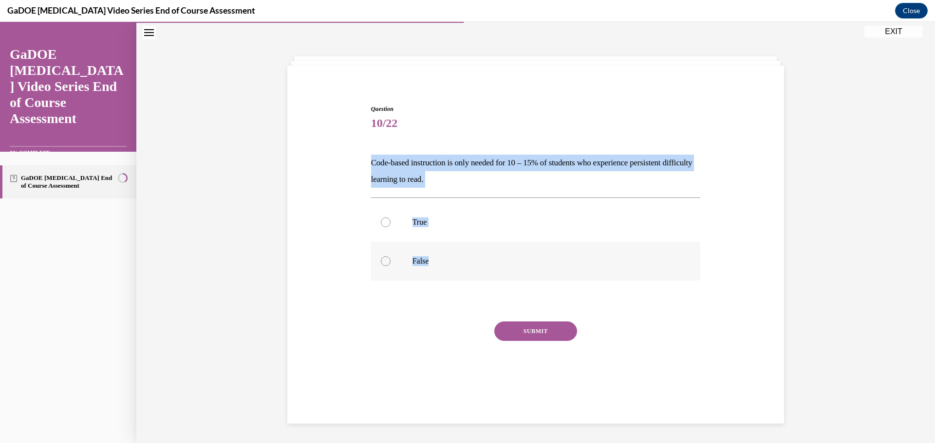
drag, startPoint x: 369, startPoint y: 162, endPoint x: 466, endPoint y: 273, distance: 147.3
click at [467, 278] on div "Question 10/22 Code-based instruction is only needed for 10 – 15% of students w…" at bounding box center [536, 253] width 330 height 297
copy div "Code-based instruction is only needed for 10 – 15% of students who experience p…"
click at [381, 263] on div at bounding box center [386, 262] width 10 height 10
click at [381, 263] on input "False" at bounding box center [386, 262] width 10 height 10
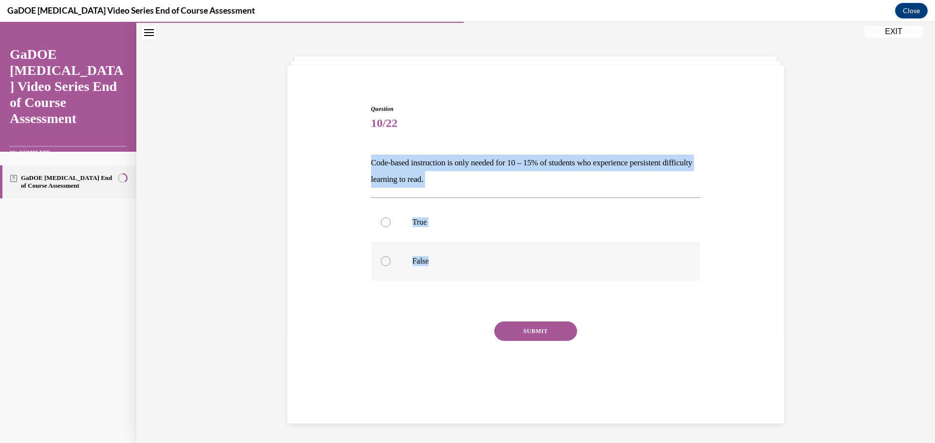
radio input "true"
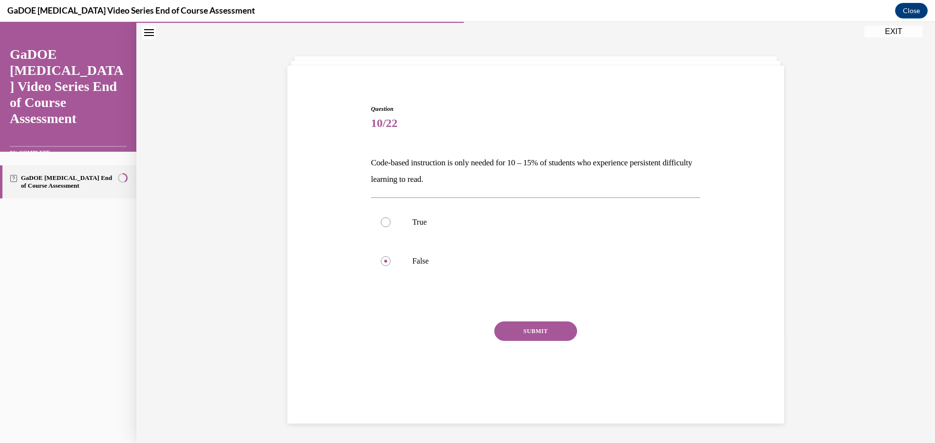
click at [528, 330] on button "SUBMIT" at bounding box center [535, 331] width 83 height 19
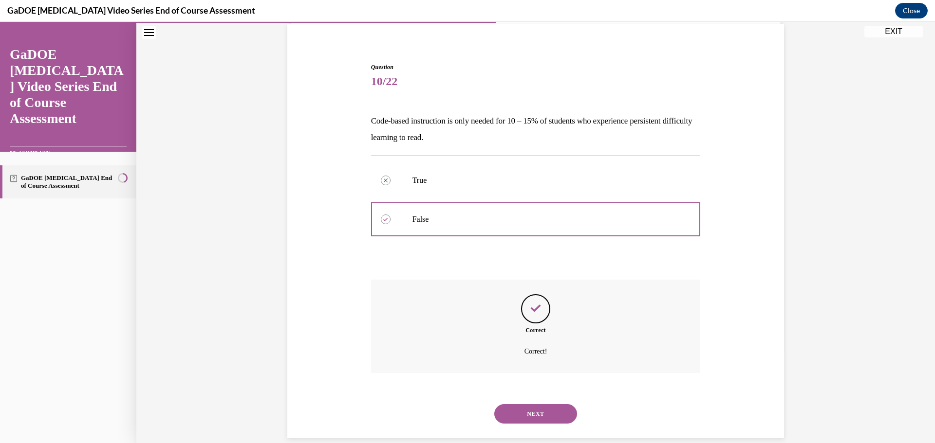
scroll to position [87, 0]
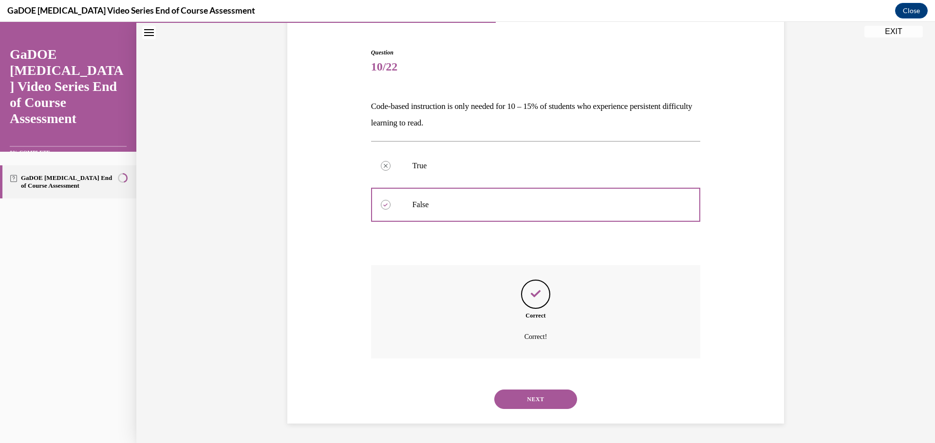
drag, startPoint x: 533, startPoint y: 396, endPoint x: 533, endPoint y: 389, distance: 6.8
click at [533, 394] on button "NEXT" at bounding box center [535, 399] width 83 height 19
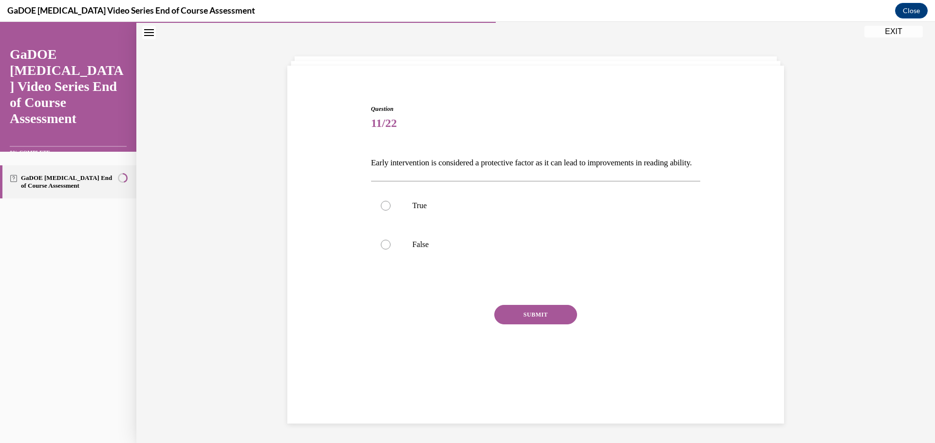
scroll to position [31, 0]
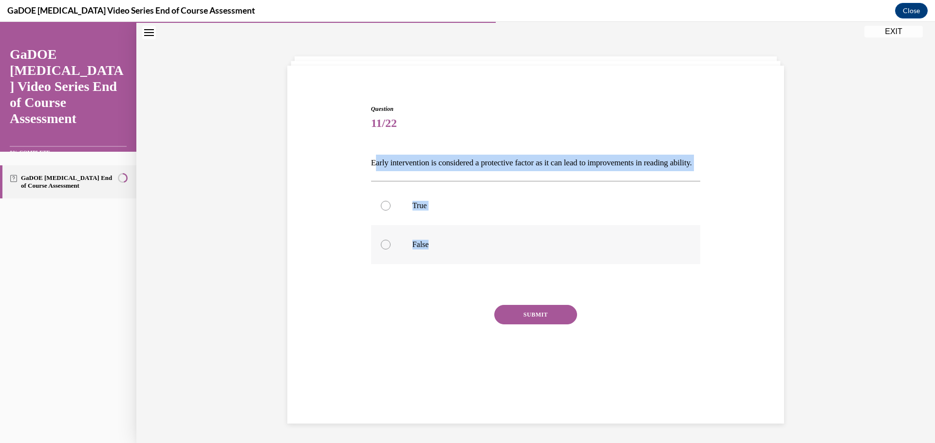
drag, startPoint x: 370, startPoint y: 163, endPoint x: 459, endPoint y: 247, distance: 122.2
click at [459, 247] on div "Question 11/22 Early intervention is considered a protective factor as it can l…" at bounding box center [536, 245] width 330 height 280
click at [373, 167] on p "Early intervention is considered a protective factor as it can lead to improvem…" at bounding box center [536, 163] width 330 height 17
drag, startPoint x: 368, startPoint y: 163, endPoint x: 430, endPoint y: 250, distance: 107.2
click at [430, 250] on div "Question 11/22 Early intervention is considered a protective factor as it can l…" at bounding box center [535, 230] width 501 height 310
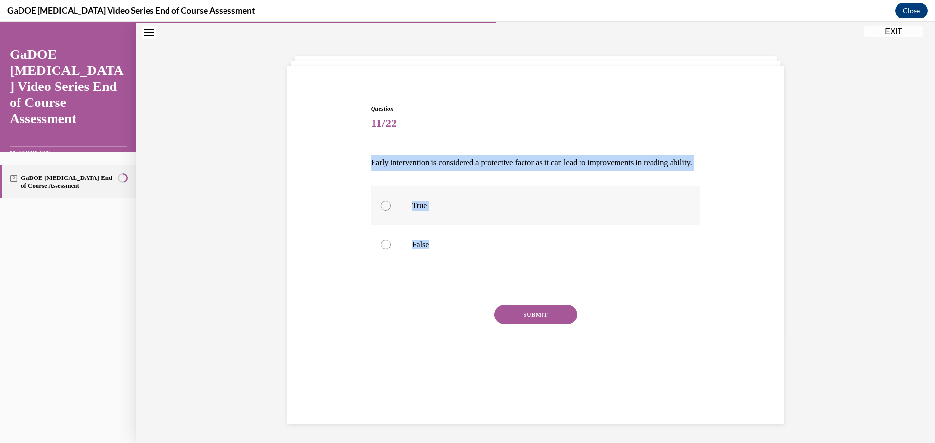
click at [382, 211] on div at bounding box center [386, 206] width 10 height 10
click at [382, 211] on input "True" at bounding box center [386, 206] width 10 height 10
radio input "true"
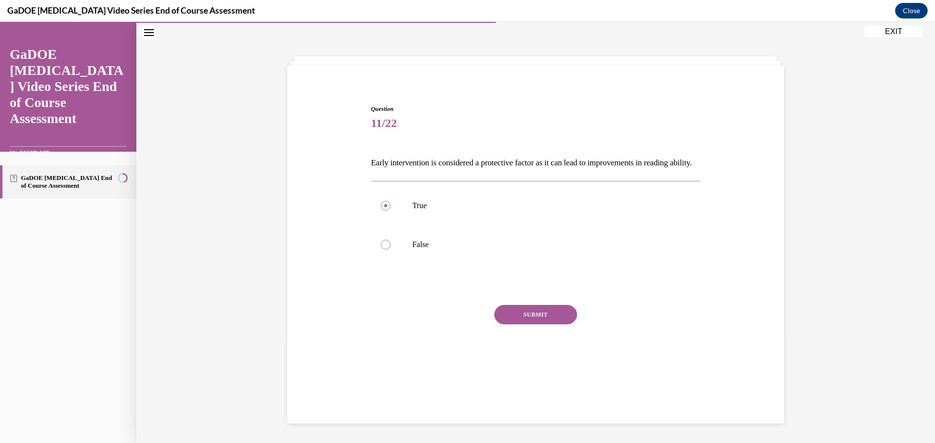
click at [529, 325] on button "SUBMIT" at bounding box center [535, 314] width 83 height 19
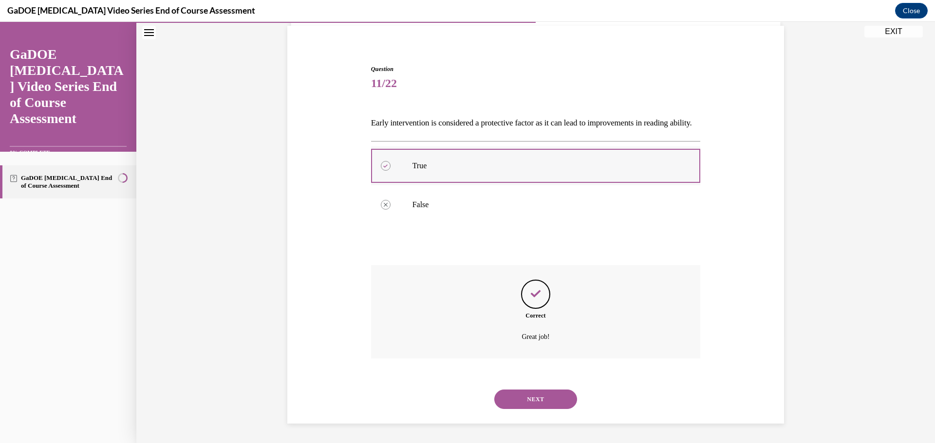
scroll to position [87, 0]
click at [541, 405] on button "NEXT" at bounding box center [535, 399] width 83 height 19
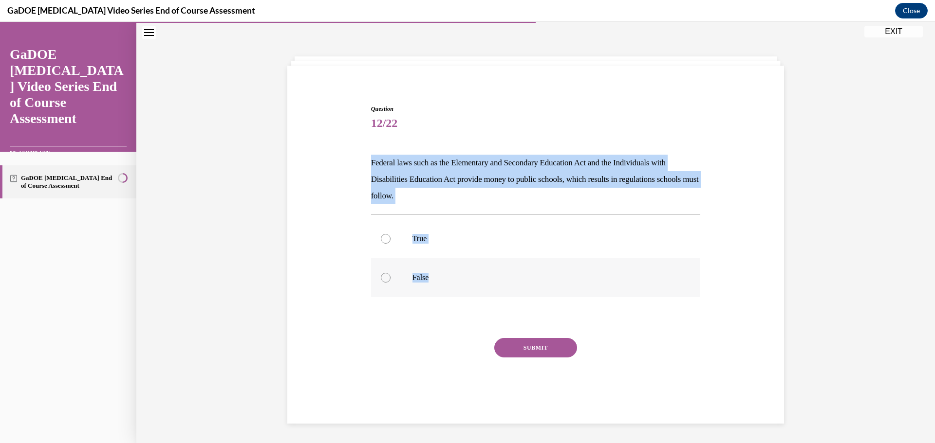
drag, startPoint x: 367, startPoint y: 162, endPoint x: 456, endPoint y: 273, distance: 142.3
click at [456, 273] on div "Question 12/22 Federal laws such as the Elementary and Secondary Education Act …" at bounding box center [535, 254] width 334 height 328
click at [384, 241] on div at bounding box center [386, 239] width 10 height 10
click at [384, 241] on input "True" at bounding box center [386, 239] width 10 height 10
radio input "true"
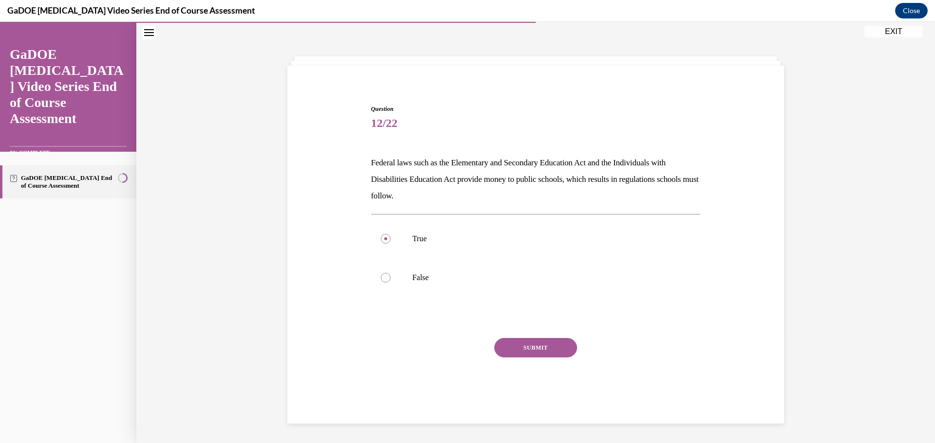
click at [545, 344] on button "SUBMIT" at bounding box center [535, 347] width 83 height 19
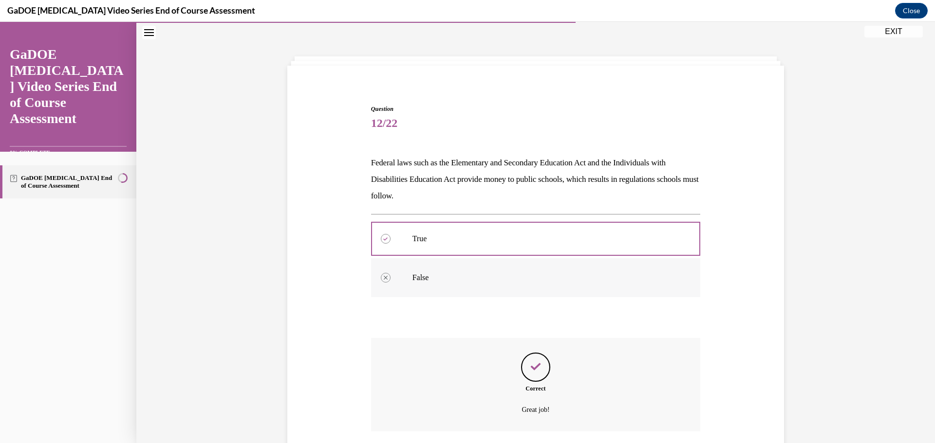
scroll to position [104, 0]
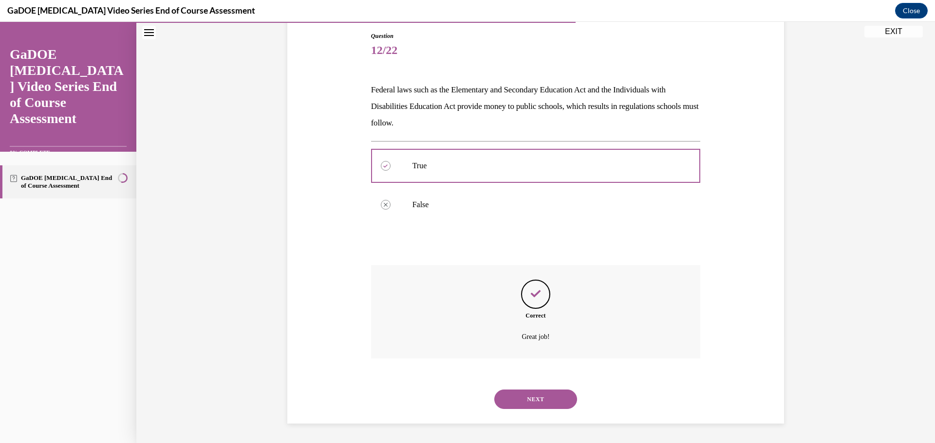
click at [552, 395] on button "NEXT" at bounding box center [535, 399] width 83 height 19
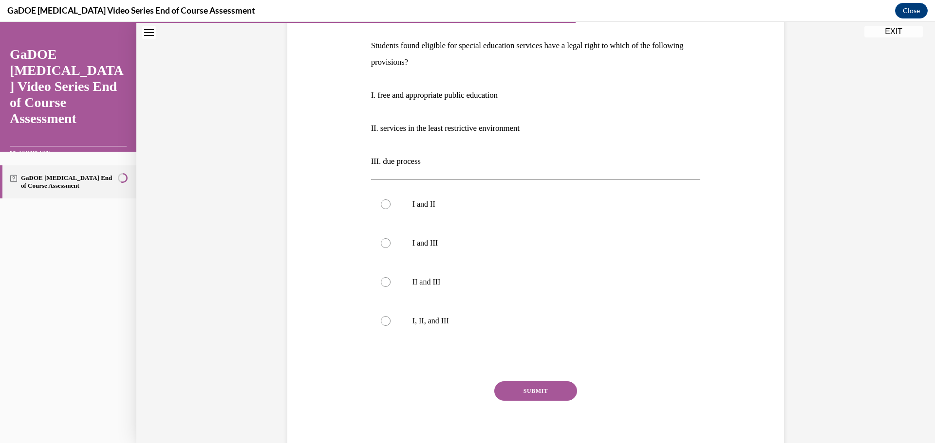
scroll to position [148, 0]
click at [381, 325] on div at bounding box center [386, 321] width 10 height 10
click at [381, 325] on input "I, II, and III" at bounding box center [386, 321] width 10 height 10
radio input "true"
click at [545, 400] on button "SUBMIT" at bounding box center [535, 390] width 83 height 19
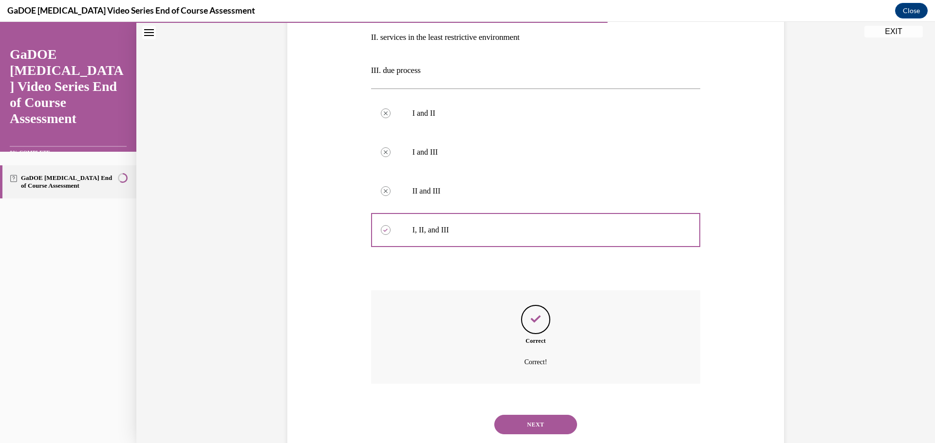
scroll to position [264, 0]
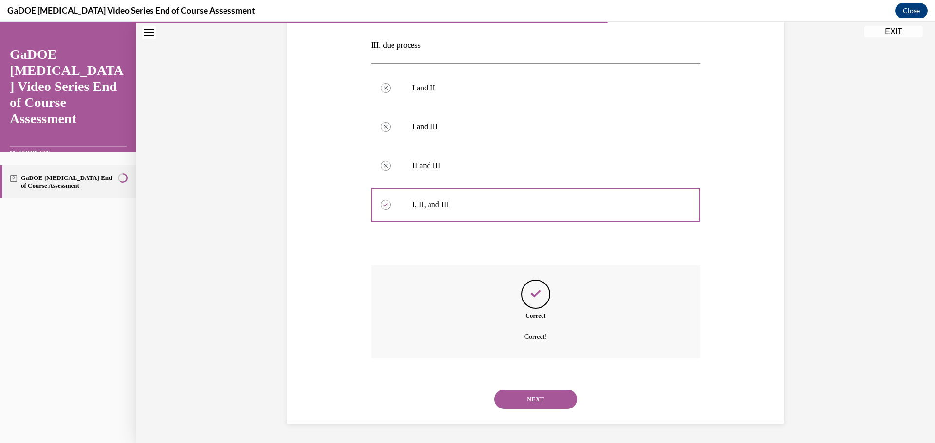
click at [536, 397] on button "NEXT" at bounding box center [535, 399] width 83 height 19
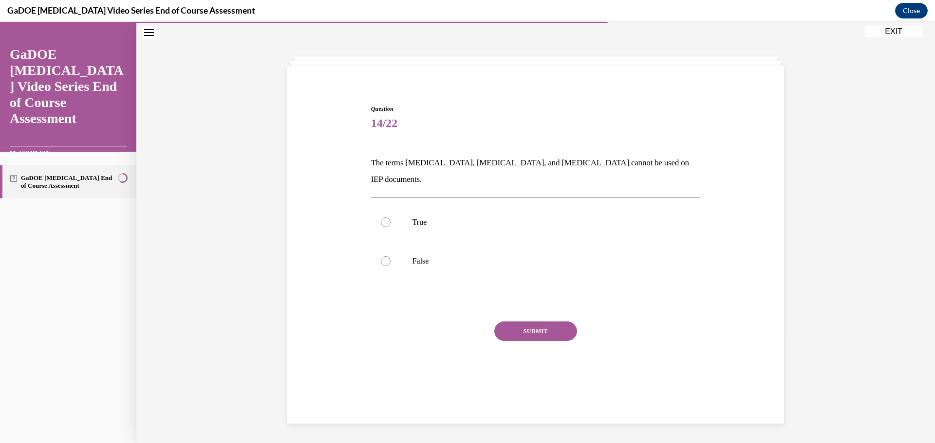
scroll to position [31, 0]
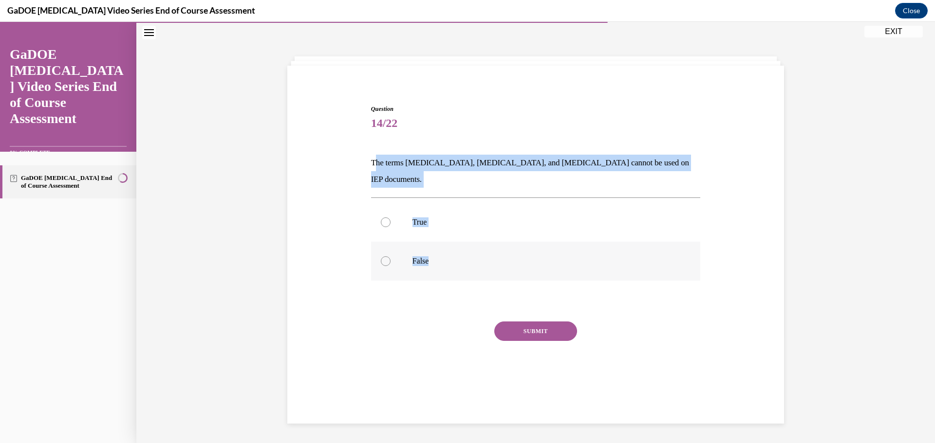
drag, startPoint x: 370, startPoint y: 162, endPoint x: 473, endPoint y: 235, distance: 126.4
click at [473, 235] on div "Question 14/22 The terms dyslexia, dyscalculia, and dysgraphia cannot be used o…" at bounding box center [536, 253] width 330 height 297
click at [371, 164] on p "The terms dyslexia, dyscalculia, and dysgraphia cannot be used on IEP documents." at bounding box center [536, 171] width 330 height 33
drag, startPoint x: 369, startPoint y: 164, endPoint x: 433, endPoint y: 236, distance: 96.6
click at [433, 236] on div "Question 14/22 The terms dyslexia, dyscalculia, and dysgraphia cannot be used o…" at bounding box center [536, 253] width 330 height 297
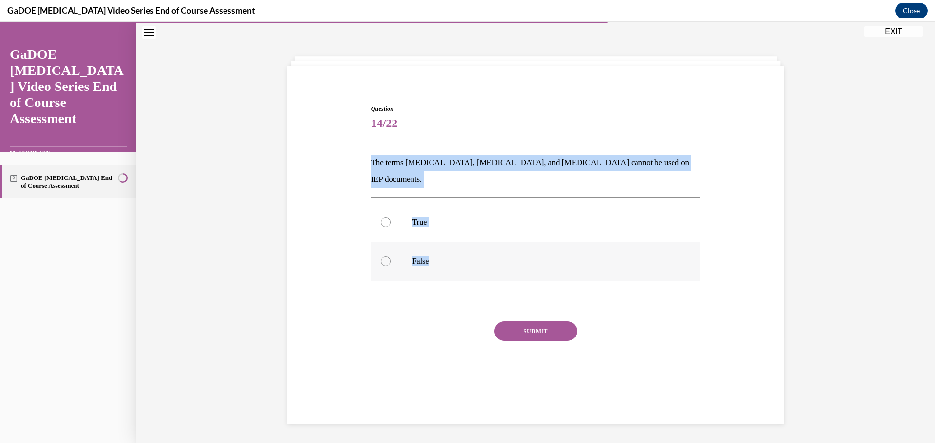
drag, startPoint x: 377, startPoint y: 245, endPoint x: 384, endPoint y: 248, distance: 7.9
click at [381, 257] on div at bounding box center [386, 262] width 10 height 10
click at [381, 257] on input "False" at bounding box center [386, 262] width 10 height 10
radio input "true"
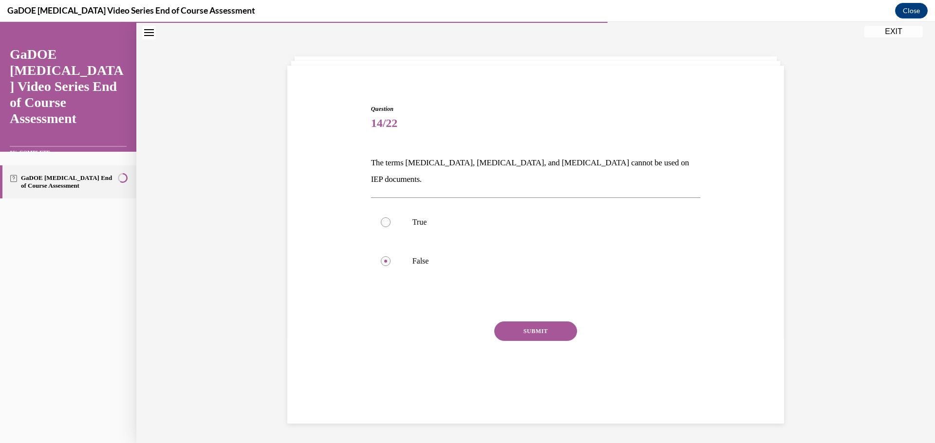
click at [525, 322] on button "SUBMIT" at bounding box center [535, 331] width 83 height 19
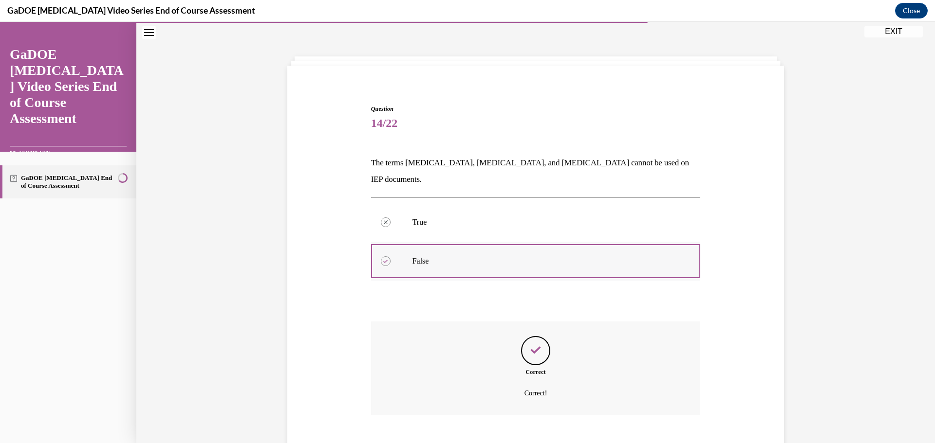
scroll to position [71, 0]
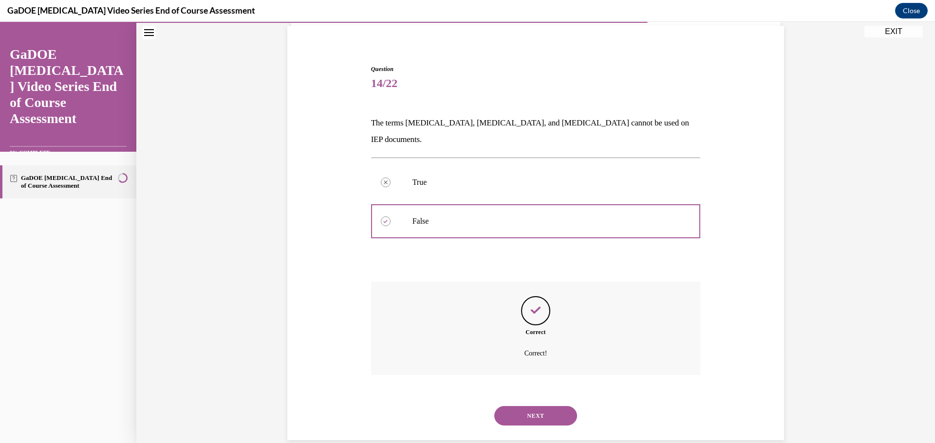
drag, startPoint x: 555, startPoint y: 396, endPoint x: 555, endPoint y: 391, distance: 5.4
click at [555, 406] on button "NEXT" at bounding box center [535, 415] width 83 height 19
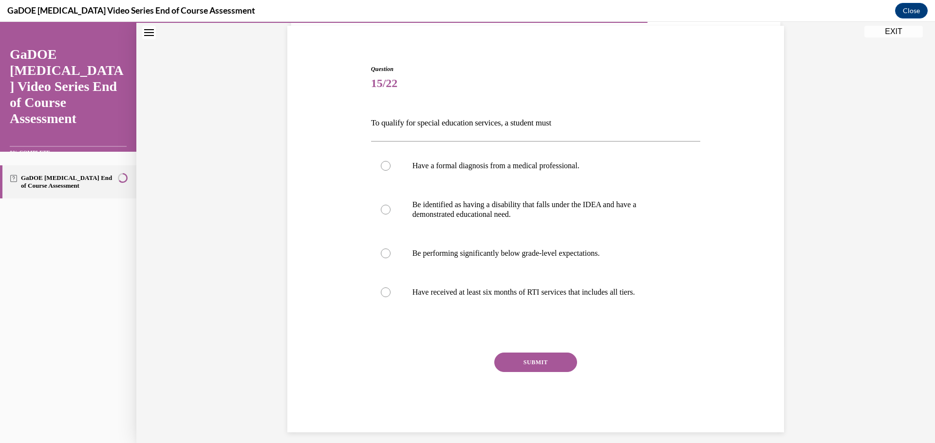
scroll to position [51, 0]
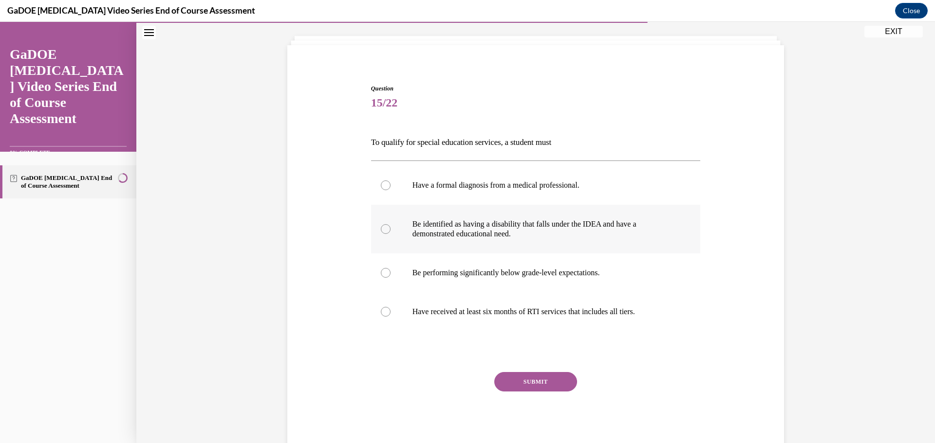
click at [386, 229] on div at bounding box center [386, 229] width 10 height 10
click at [386, 229] on input "Be identified as having a disability that falls under the IDEA and have a demon…" at bounding box center [386, 229] width 10 height 10
radio input "true"
click at [519, 387] on button "SUBMIT" at bounding box center [535, 381] width 83 height 19
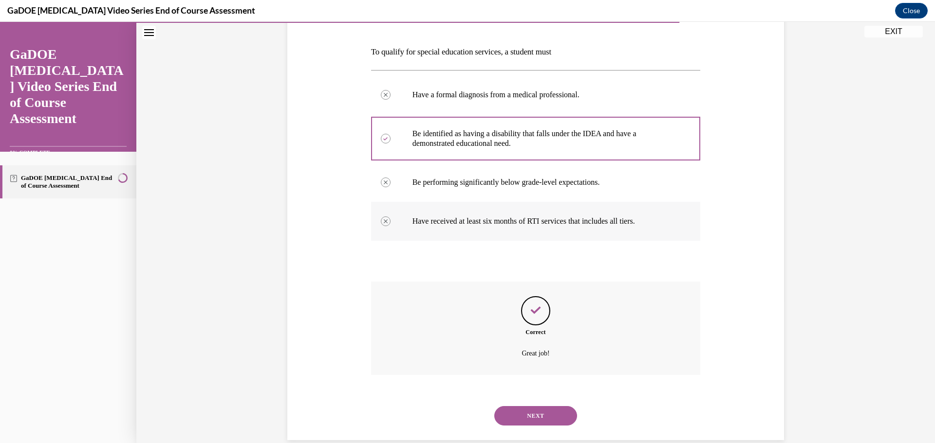
scroll to position [158, 0]
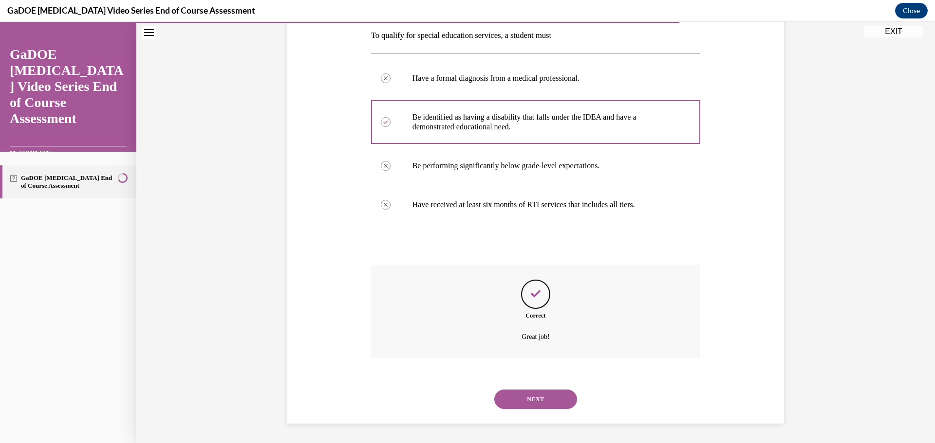
click at [541, 398] on button "NEXT" at bounding box center [535, 399] width 83 height 19
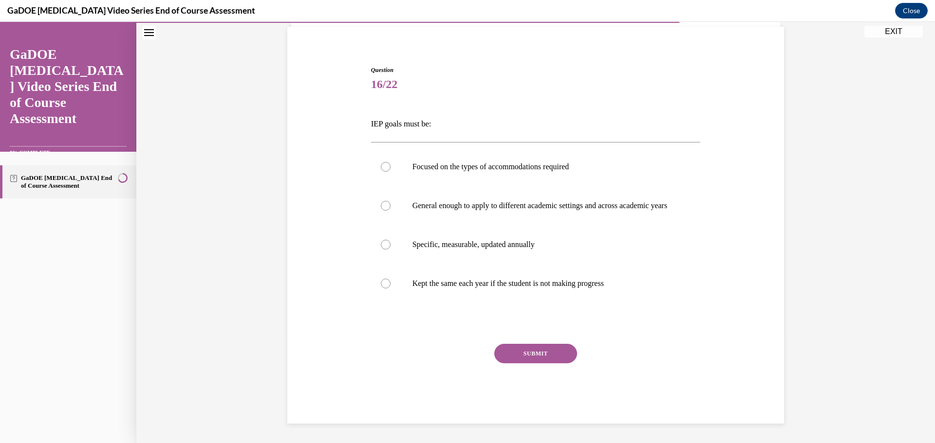
scroll to position [79, 0]
click at [382, 245] on div at bounding box center [386, 245] width 10 height 10
click at [382, 245] on input "Specific, measurable, updated annually" at bounding box center [386, 245] width 10 height 10
radio input "true"
click at [545, 351] on button "SUBMIT" at bounding box center [535, 353] width 83 height 19
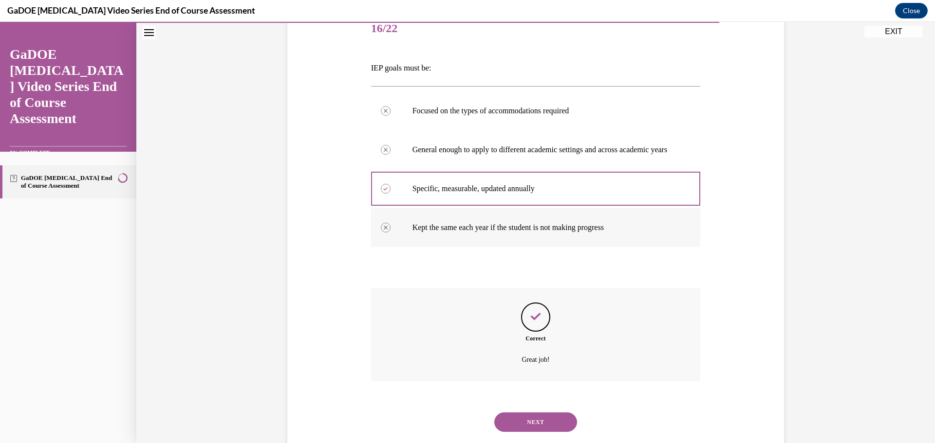
scroll to position [158, 0]
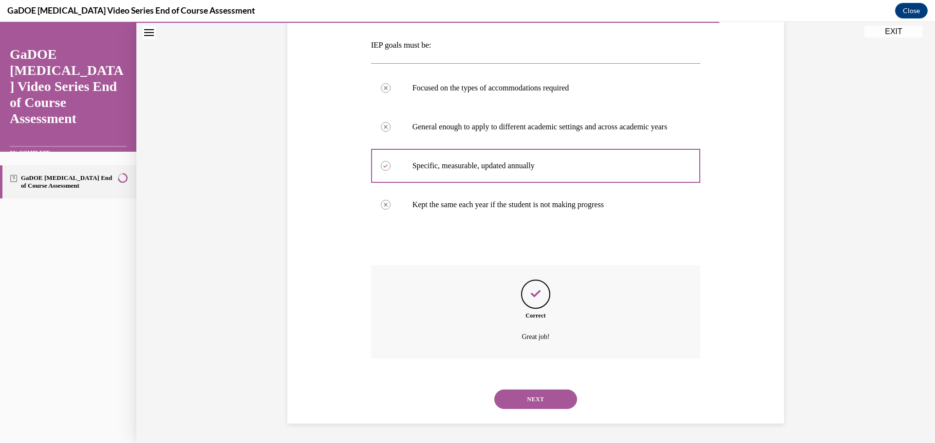
drag, startPoint x: 541, startPoint y: 397, endPoint x: 523, endPoint y: 370, distance: 32.0
click at [541, 396] on button "NEXT" at bounding box center [535, 399] width 83 height 19
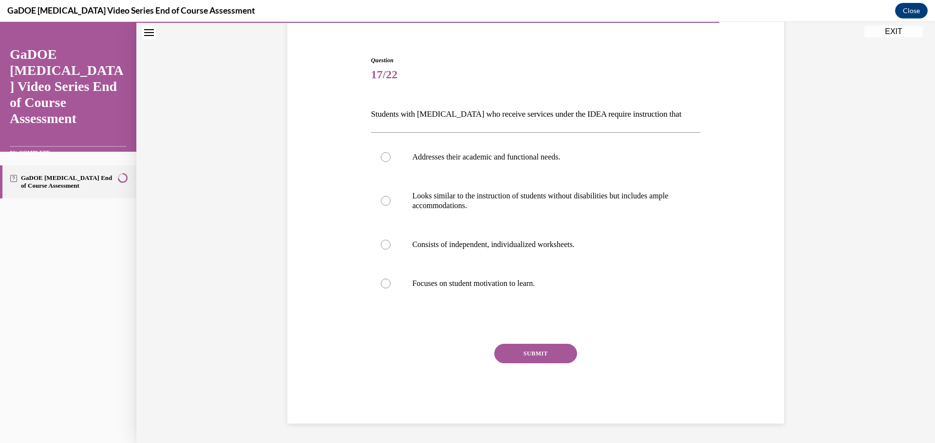
scroll to position [79, 0]
click at [382, 160] on div at bounding box center [386, 157] width 10 height 10
click at [382, 160] on input "Addresses their academic and functional needs." at bounding box center [386, 157] width 10 height 10
radio input "true"
click at [548, 351] on button "SUBMIT" at bounding box center [535, 353] width 83 height 19
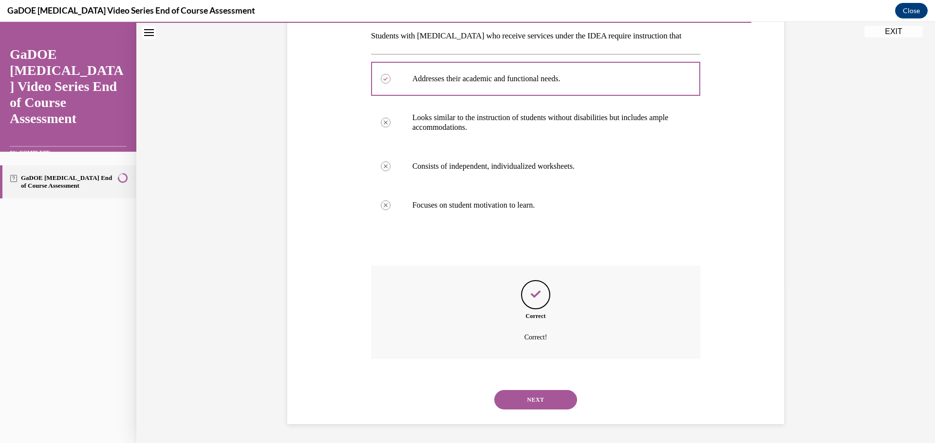
scroll to position [158, 0]
click at [547, 392] on button "NEXT" at bounding box center [535, 399] width 83 height 19
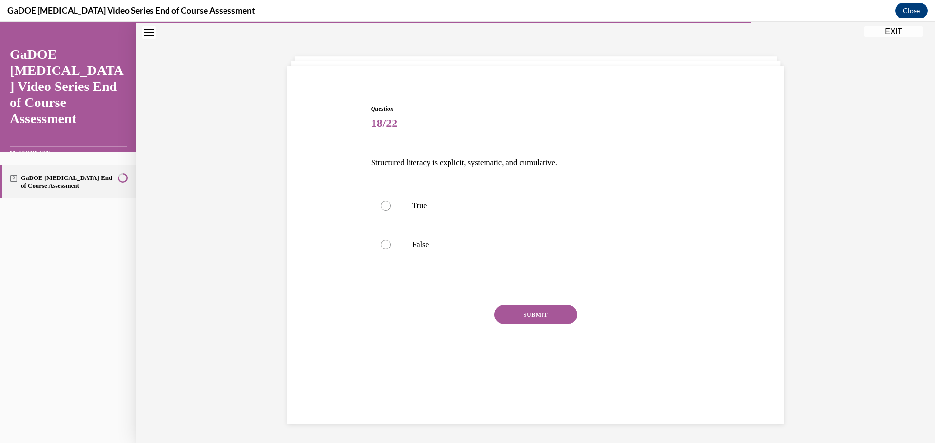
scroll to position [31, 0]
click at [381, 206] on div at bounding box center [386, 206] width 10 height 10
click at [381, 206] on input "True" at bounding box center [386, 206] width 10 height 10
radio input "true"
click at [547, 319] on button "SUBMIT" at bounding box center [535, 314] width 83 height 19
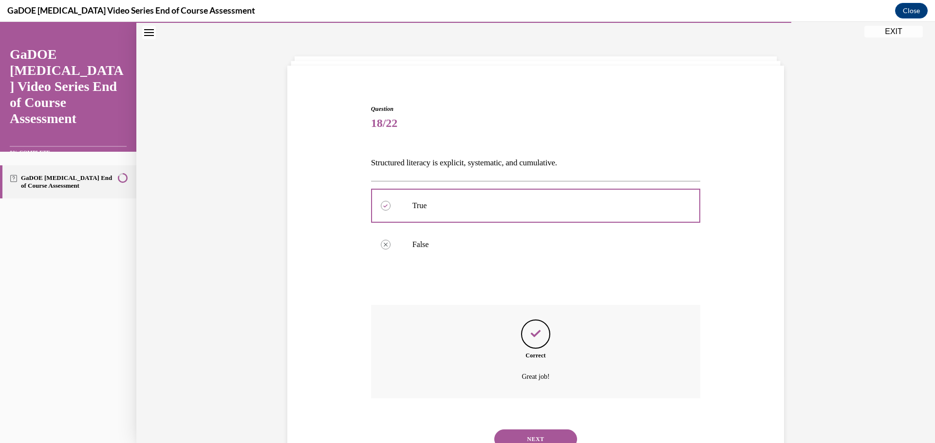
scroll to position [71, 0]
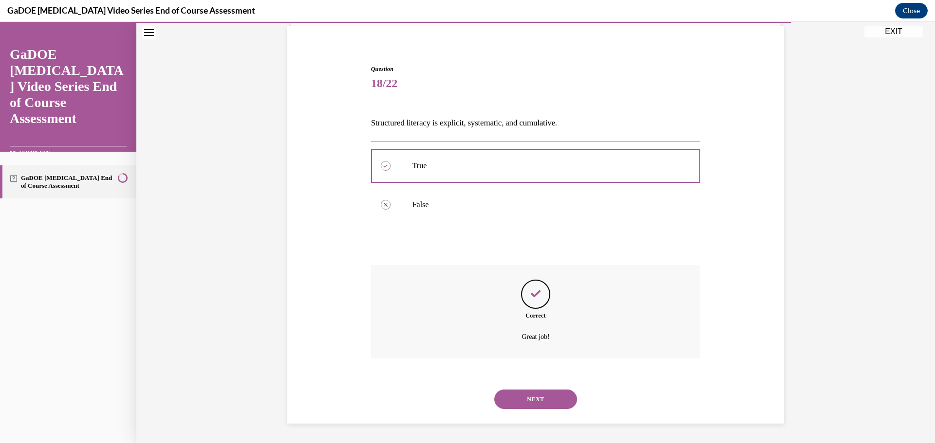
click at [545, 402] on button "NEXT" at bounding box center [535, 399] width 83 height 19
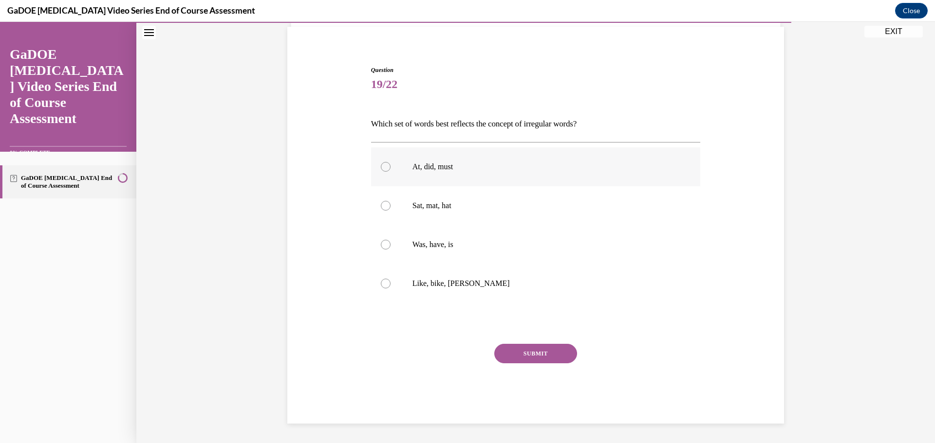
scroll to position [50, 0]
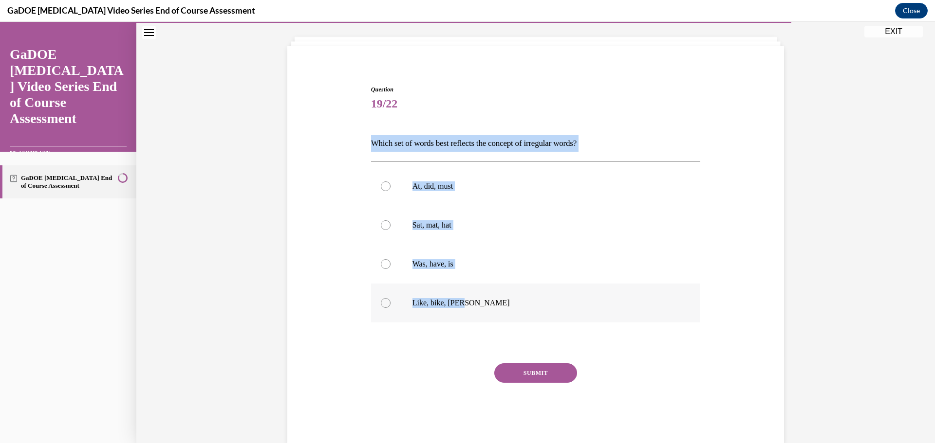
drag, startPoint x: 371, startPoint y: 146, endPoint x: 473, endPoint y: 295, distance: 181.0
click at [473, 295] on div "Question 19/22 Which set of words best reflects the concept of irregular words?…" at bounding box center [536, 264] width 330 height 358
click at [384, 267] on div at bounding box center [386, 264] width 10 height 10
click at [384, 267] on input "Was, have, is" at bounding box center [386, 264] width 10 height 10
radio input "true"
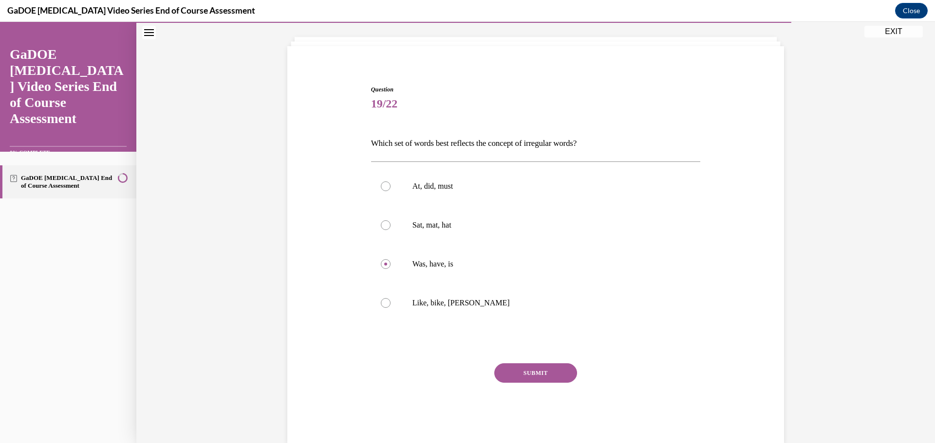
click at [522, 375] on button "SUBMIT" at bounding box center [535, 373] width 83 height 19
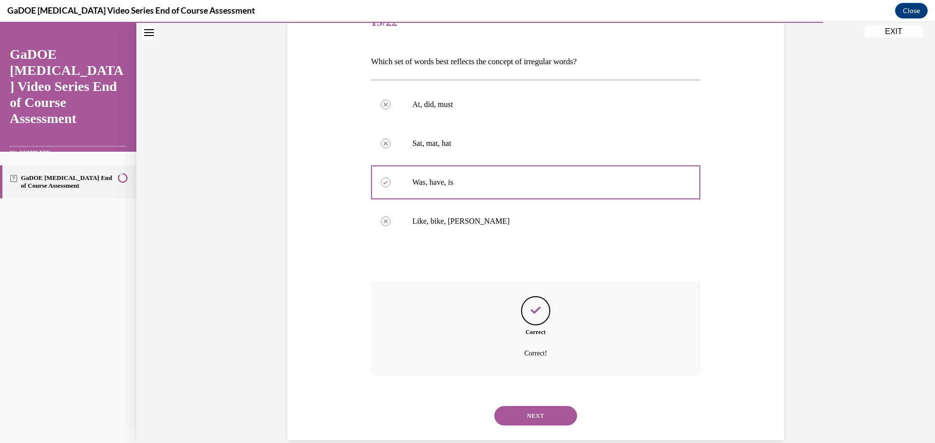
scroll to position [148, 0]
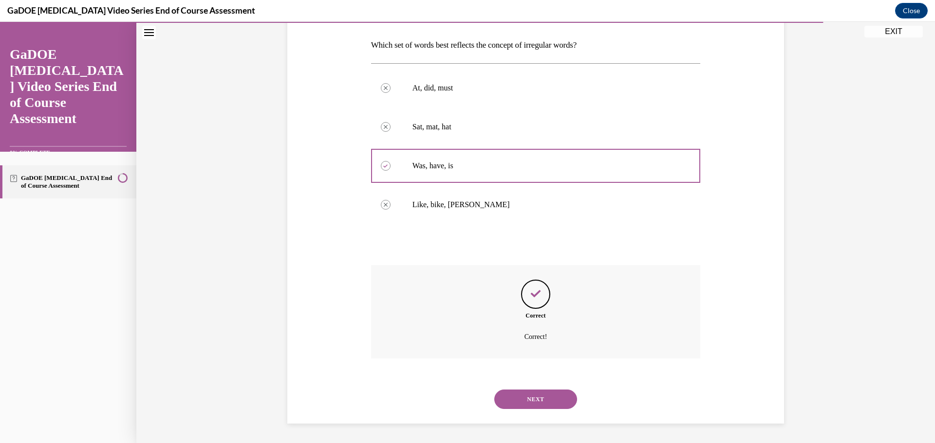
click at [536, 396] on button "NEXT" at bounding box center [535, 399] width 83 height 19
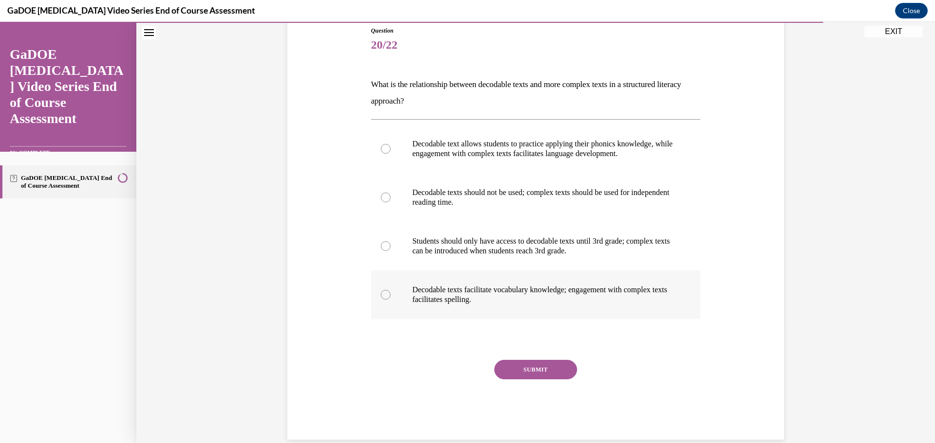
drag, startPoint x: 366, startPoint y: 80, endPoint x: 538, endPoint y: 299, distance: 278.8
click at [538, 299] on div "Question 20/22 What is the relationship between decodable texts and more comple…" at bounding box center [535, 226] width 334 height 428
click at [386, 151] on div at bounding box center [386, 149] width 10 height 10
click at [386, 151] on input "Decodable text allows students to practice applying their phonics knowledge, wh…" at bounding box center [386, 149] width 10 height 10
radio input "true"
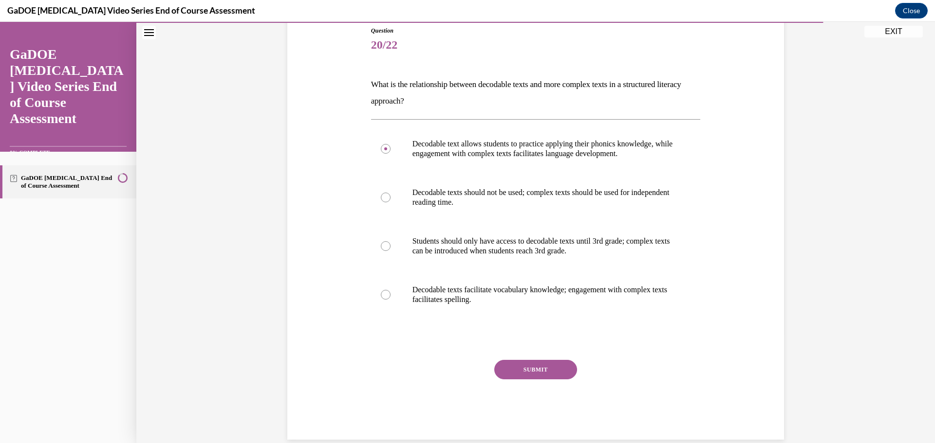
click at [527, 380] on div "SUBMIT" at bounding box center [536, 384] width 330 height 49
click at [528, 368] on button "SUBMIT" at bounding box center [535, 369] width 83 height 19
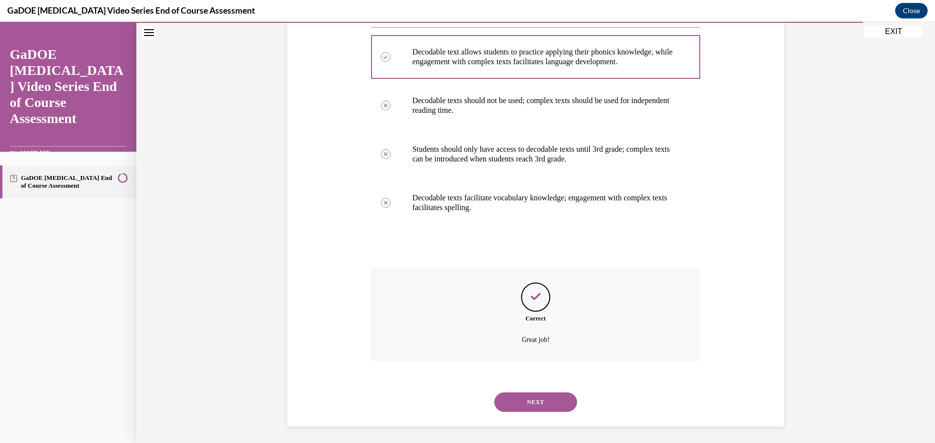
scroll to position [204, 0]
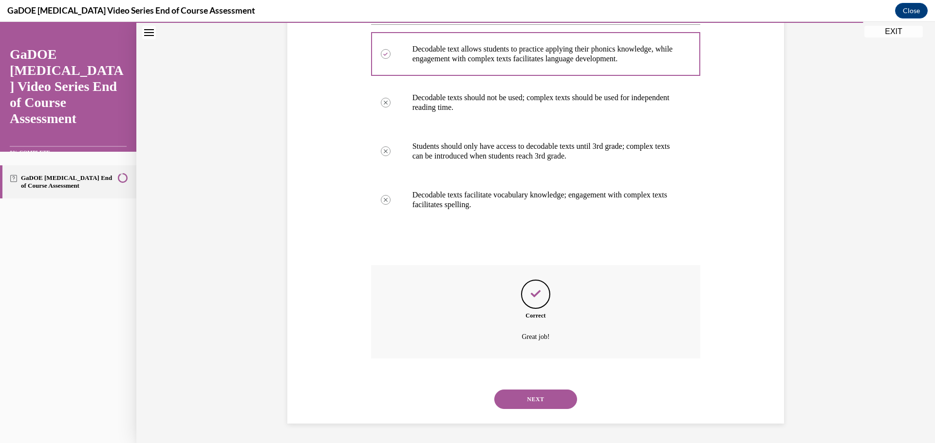
click at [536, 412] on div "NEXT" at bounding box center [536, 399] width 330 height 39
click at [536, 398] on button "NEXT" at bounding box center [535, 399] width 83 height 19
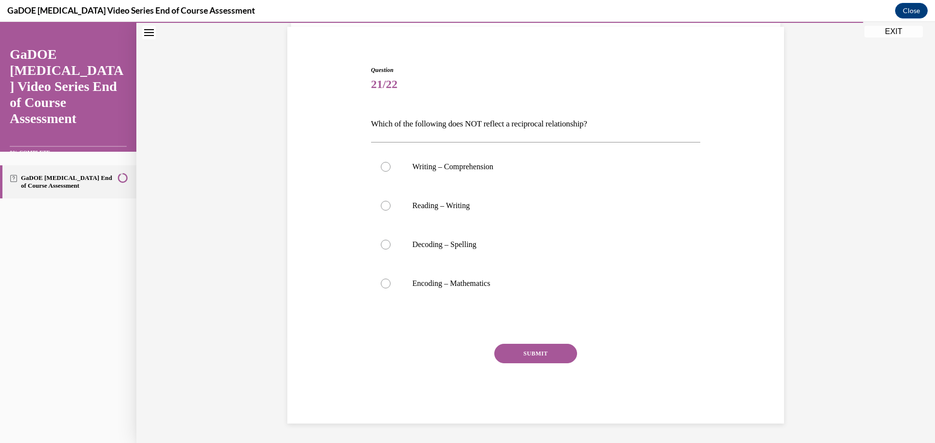
scroll to position [70, 0]
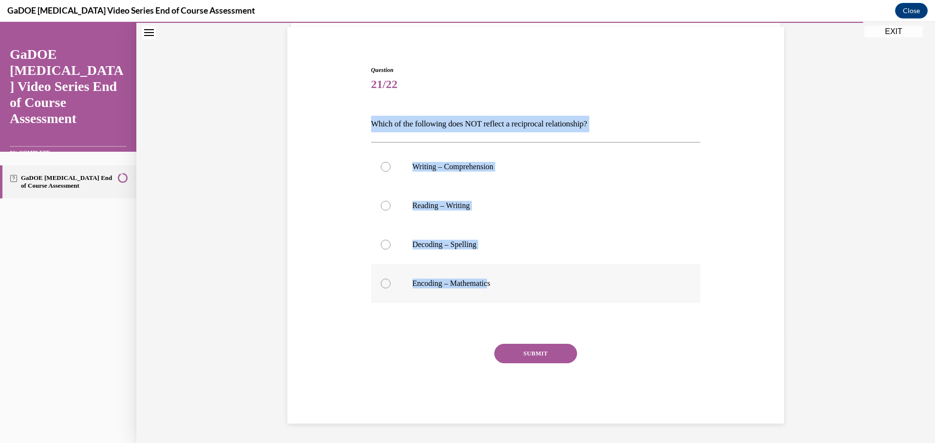
drag, startPoint x: 367, startPoint y: 126, endPoint x: 489, endPoint y: 280, distance: 196.9
click at [489, 280] on div "Question 21/22 Which of the following does NOT reflect a reciprocal relationshi…" at bounding box center [536, 245] width 330 height 358
click at [381, 286] on div at bounding box center [386, 284] width 10 height 10
click at [381, 286] on input "Encoding – Mathematics" at bounding box center [386, 284] width 10 height 10
radio input "true"
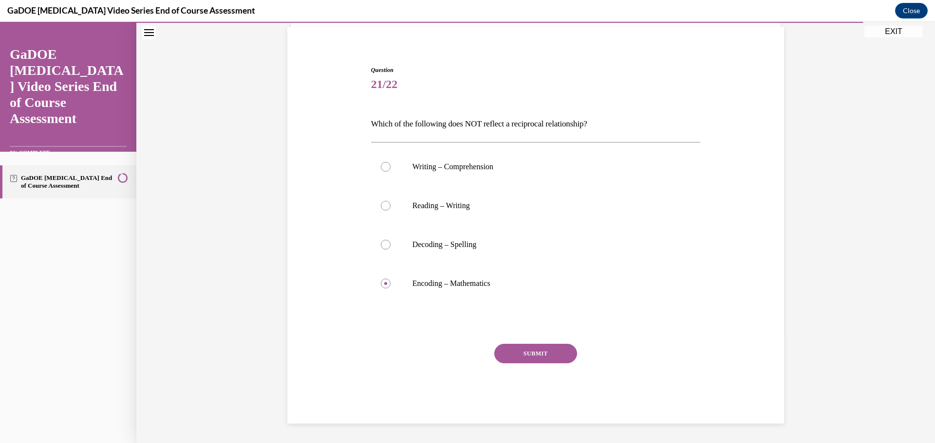
click at [539, 359] on button "SUBMIT" at bounding box center [535, 353] width 83 height 19
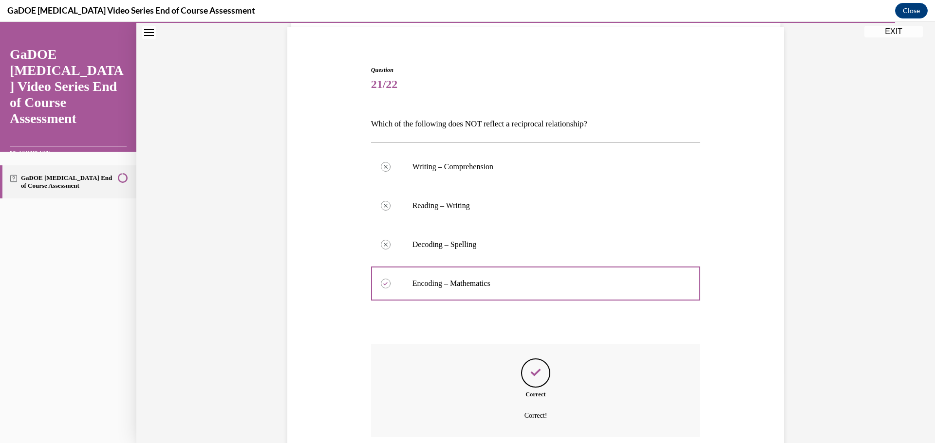
scroll to position [148, 0]
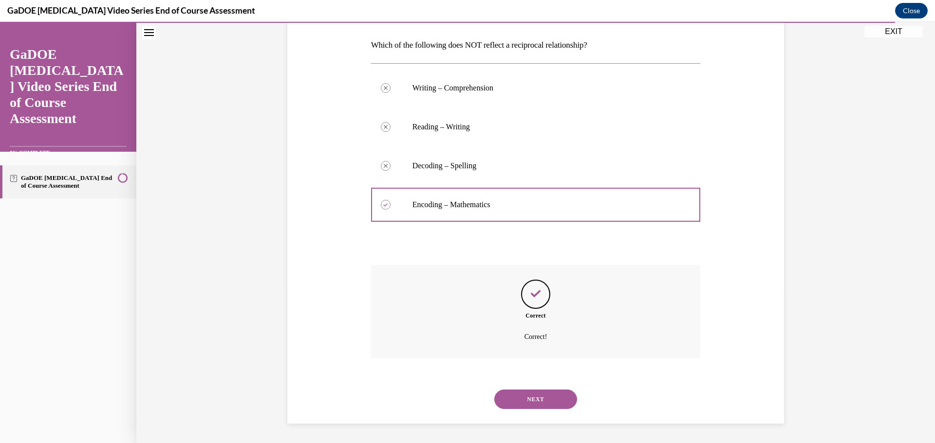
drag, startPoint x: 535, startPoint y: 404, endPoint x: 537, endPoint y: 379, distance: 25.9
click at [535, 404] on button "NEXT" at bounding box center [535, 399] width 83 height 19
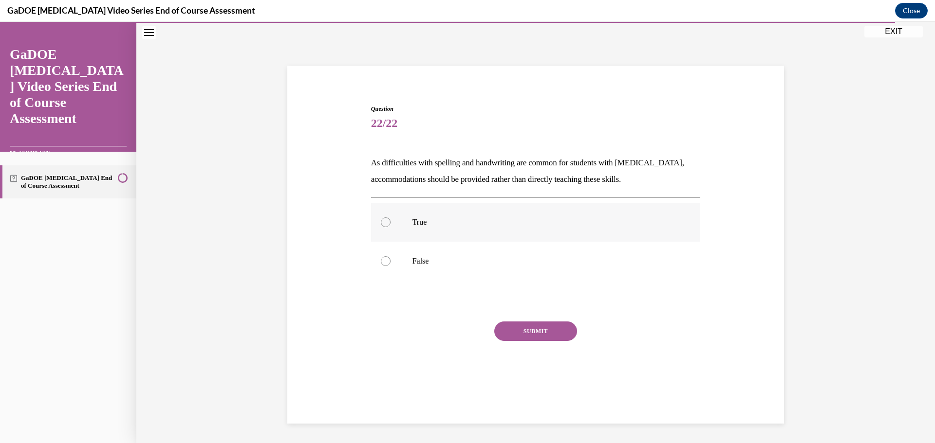
click at [381, 222] on div at bounding box center [386, 223] width 10 height 10
click at [381, 222] on input "True" at bounding box center [386, 223] width 10 height 10
radio input "true"
click at [548, 335] on button "SUBMIT" at bounding box center [535, 331] width 83 height 19
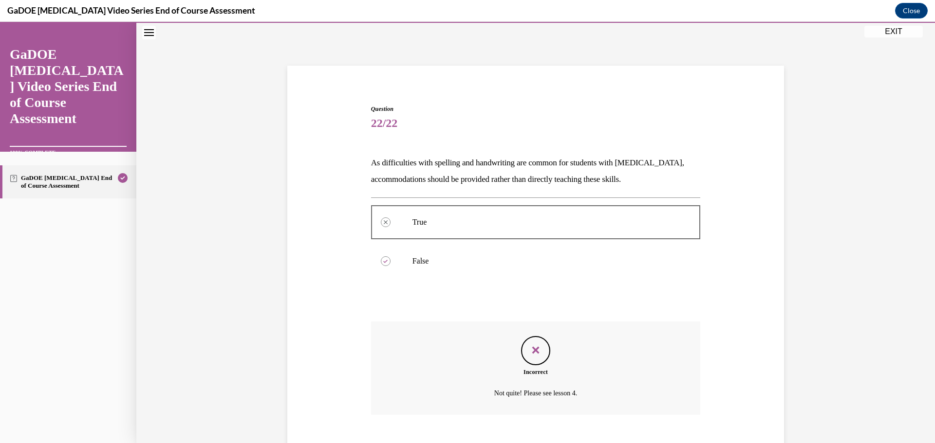
scroll to position [87, 0]
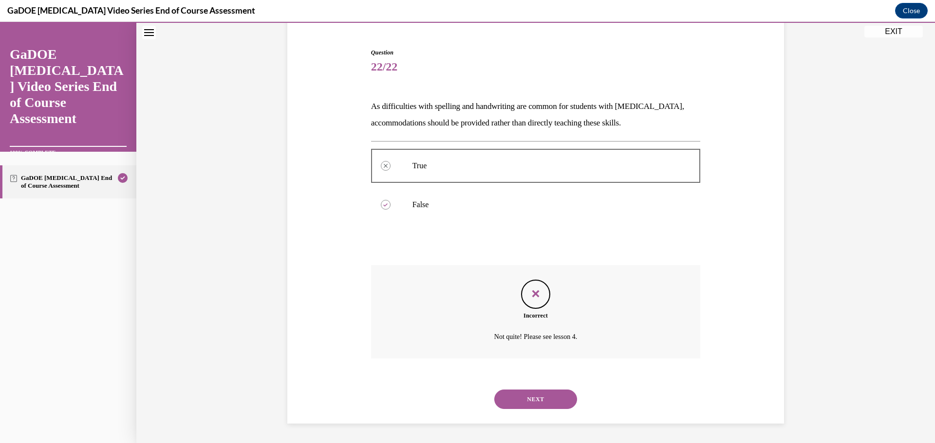
click at [540, 397] on button "NEXT" at bounding box center [535, 399] width 83 height 19
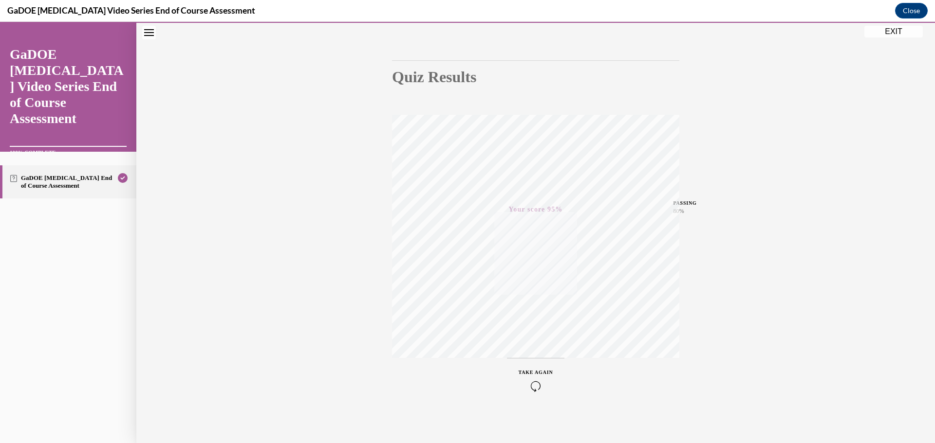
scroll to position [77, 0]
click at [80, 50] on link "GaDOE Dyslexia Video Series End of Course Assessment" at bounding box center [68, 86] width 117 height 80
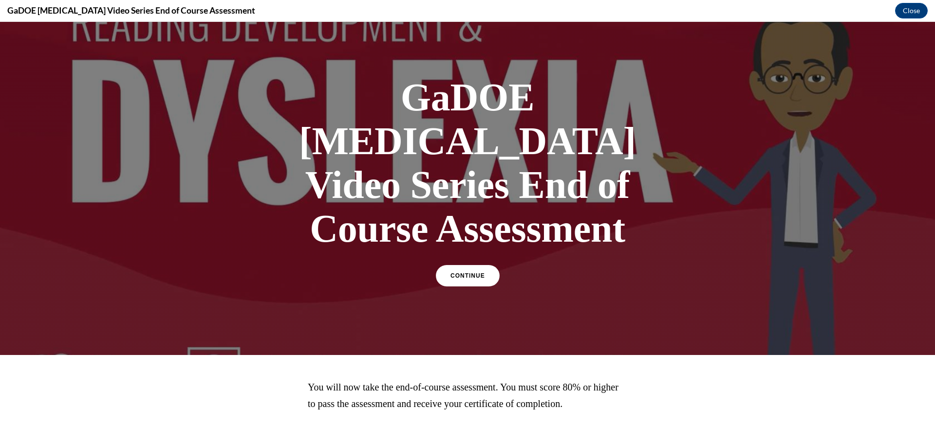
scroll to position [23, 0]
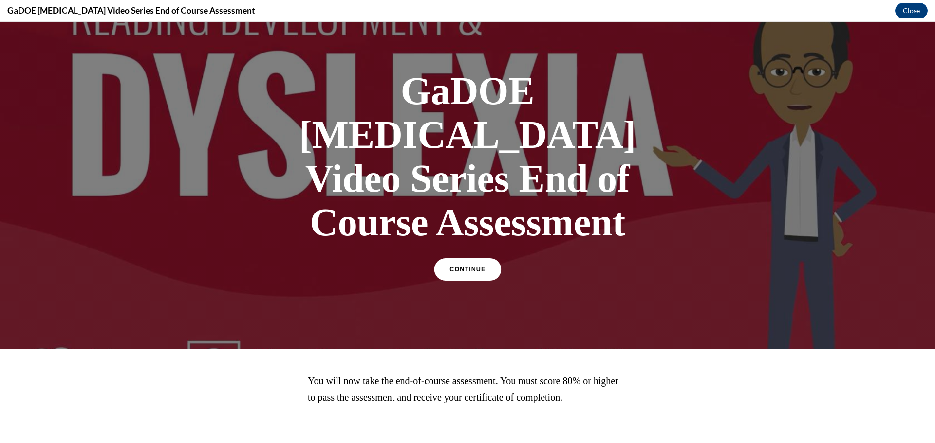
click at [485, 258] on link "CONTINUE" at bounding box center [467, 269] width 67 height 22
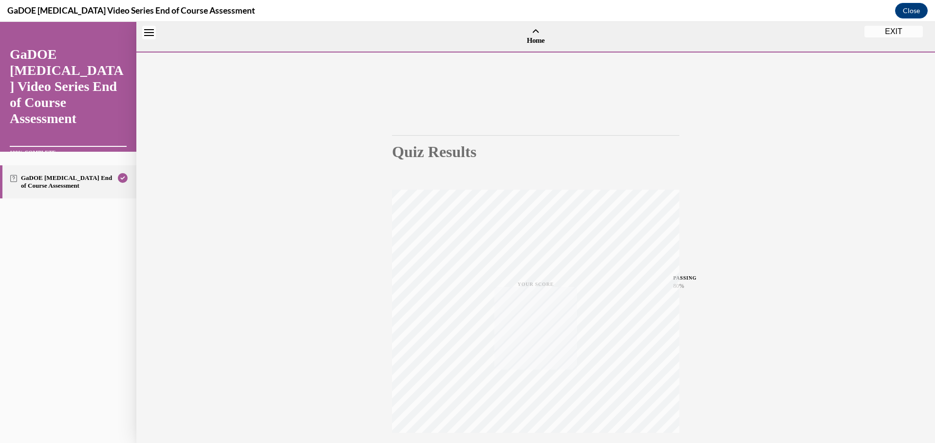
scroll to position [30, 0]
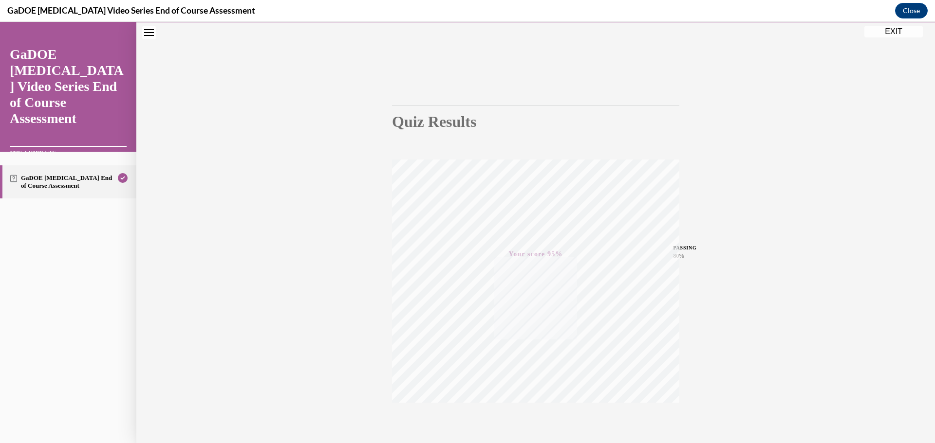
click at [887, 33] on button "EXIT" at bounding box center [893, 32] width 58 height 12
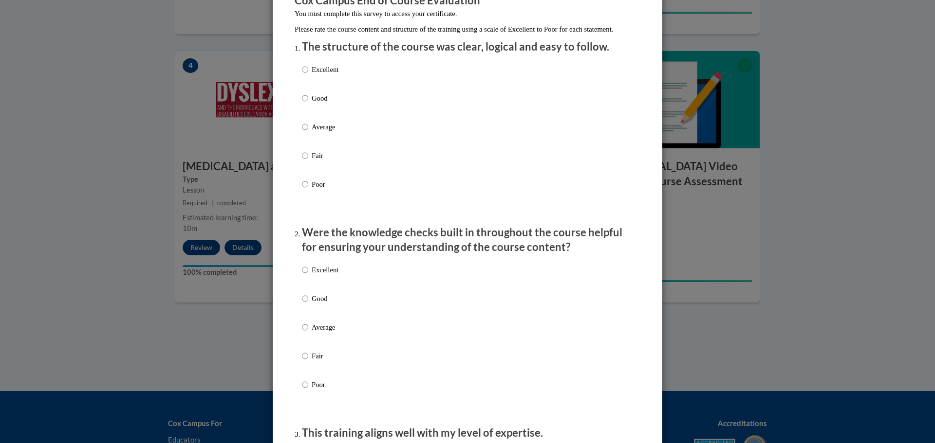
scroll to position [97, 0]
click at [302, 103] on input "Good" at bounding box center [305, 97] width 6 height 11
radio input "true"
click at [302, 74] on input "Excellent" at bounding box center [305, 68] width 6 height 11
radio input "true"
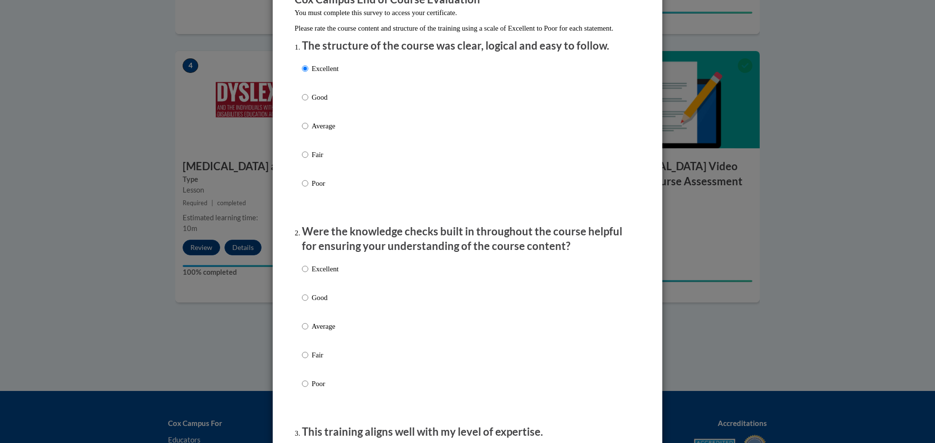
click at [305, 280] on label "Excellent" at bounding box center [320, 277] width 37 height 26
click at [305, 275] on input "Excellent" at bounding box center [305, 269] width 6 height 11
radio input "true"
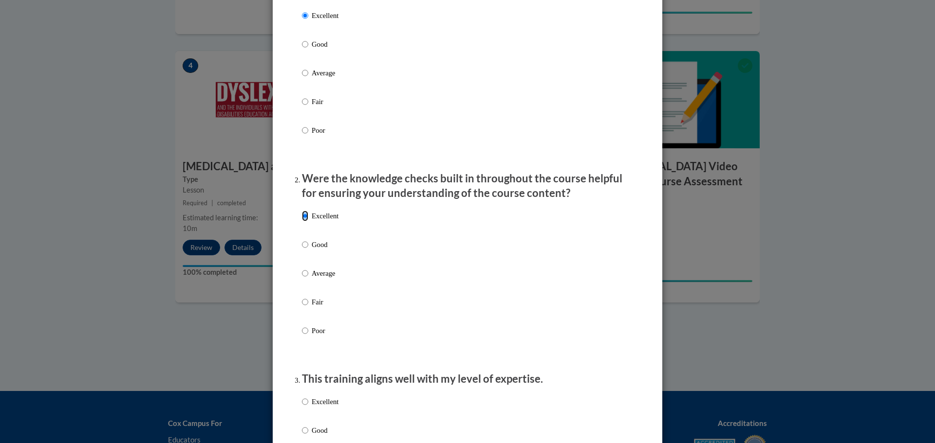
scroll to position [243, 0]
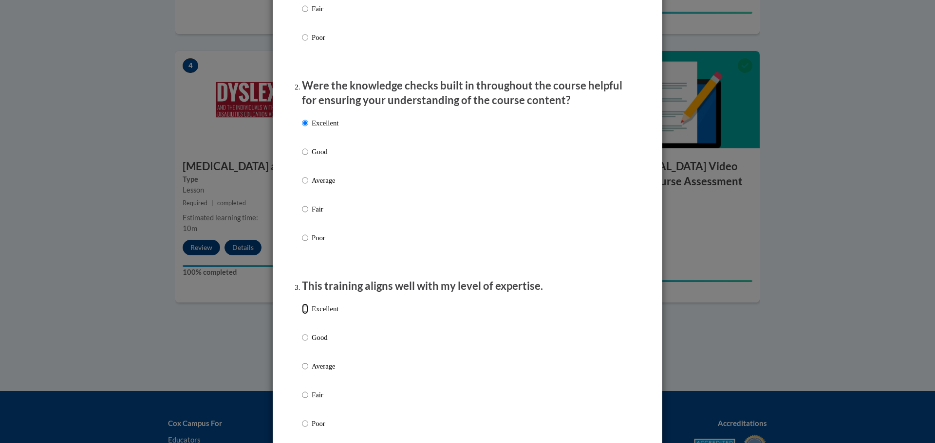
click at [303, 314] on input "Excellent" at bounding box center [305, 309] width 6 height 11
radio input "true"
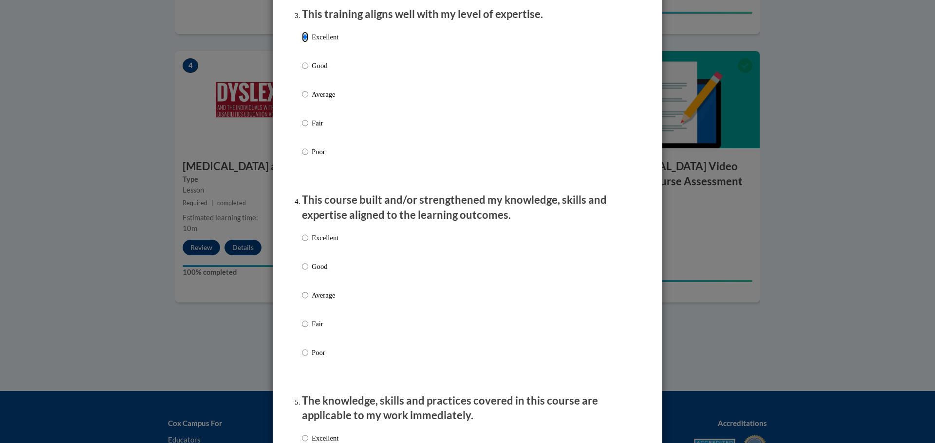
scroll to position [535, 0]
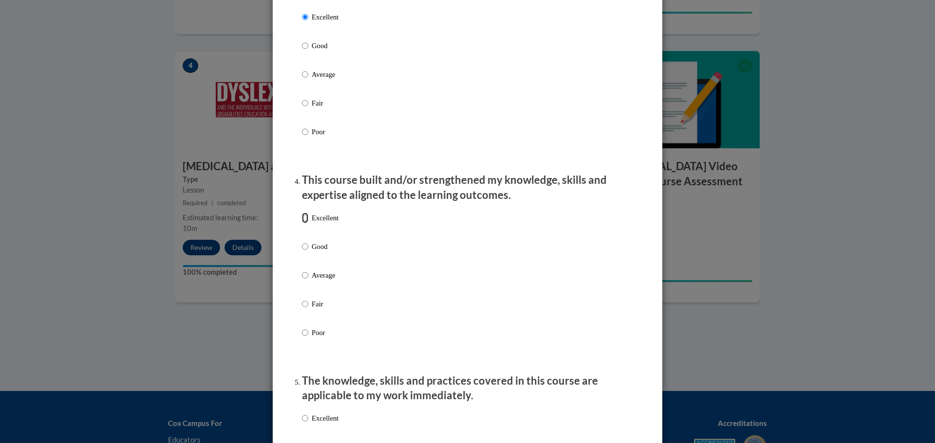
click at [303, 223] on input "Excellent" at bounding box center [305, 218] width 6 height 11
radio input "true"
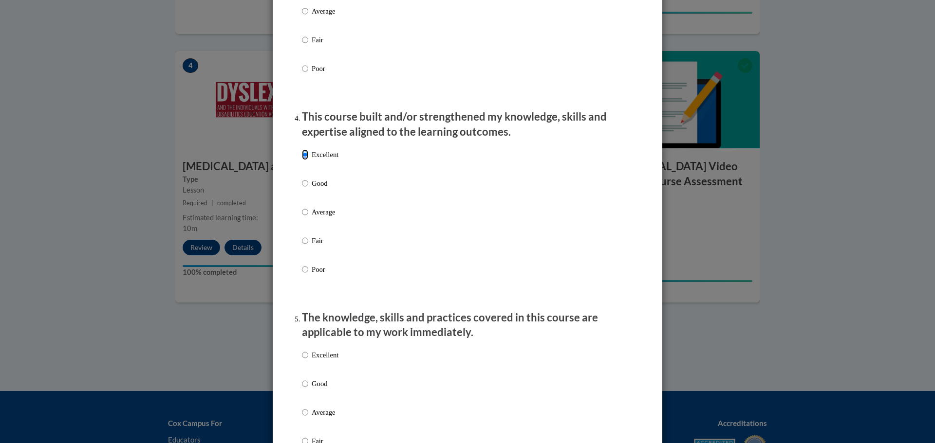
scroll to position [779, 0]
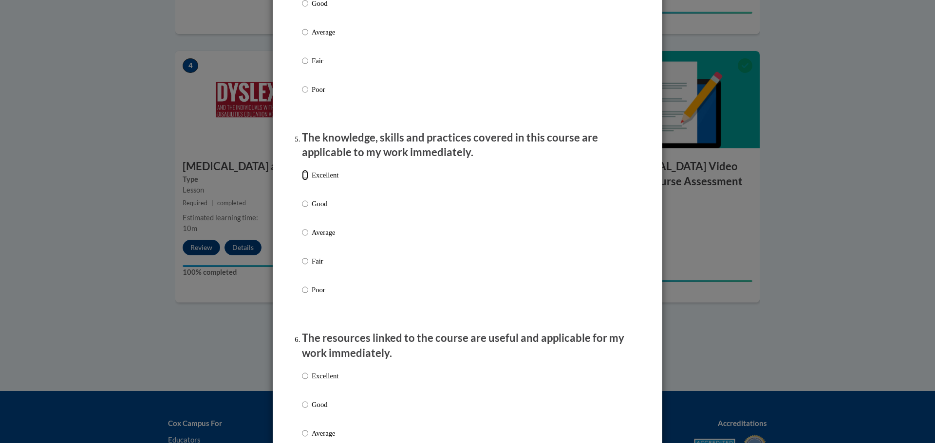
click at [304, 181] on input "Excellent" at bounding box center [305, 175] width 6 height 11
radio input "true"
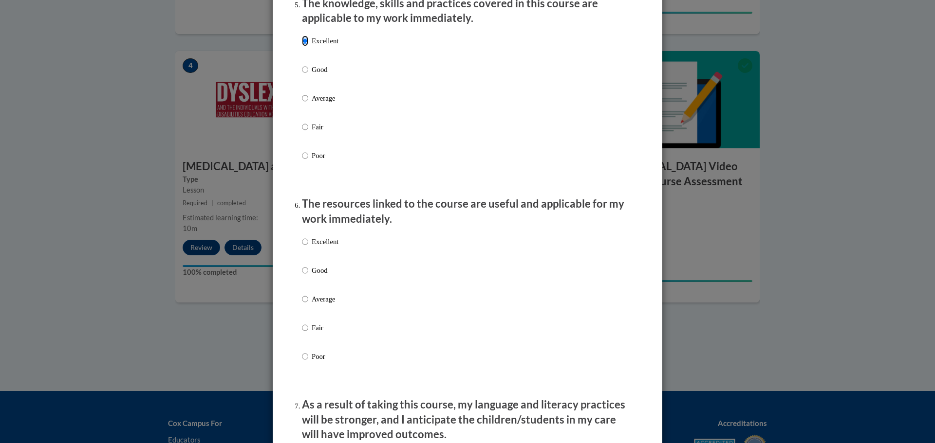
scroll to position [925, 0]
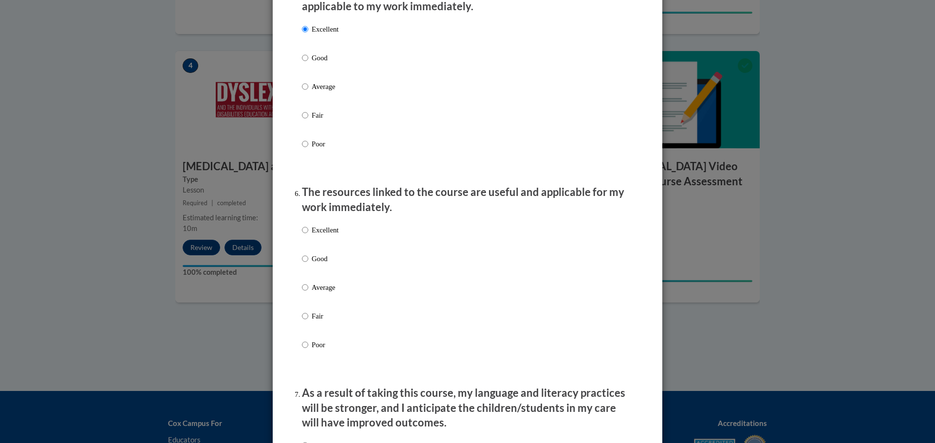
click at [306, 239] on label "Excellent" at bounding box center [320, 238] width 37 height 26
click at [306, 236] on input "Excellent" at bounding box center [305, 230] width 6 height 11
radio input "true"
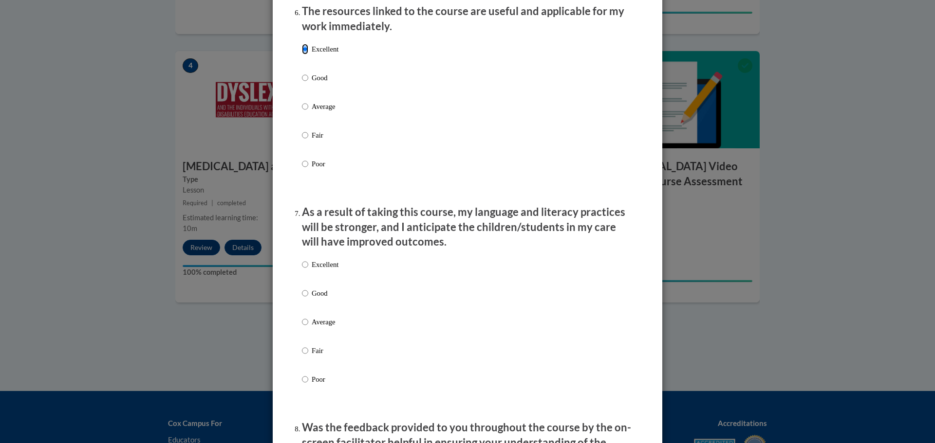
scroll to position [1168, 0]
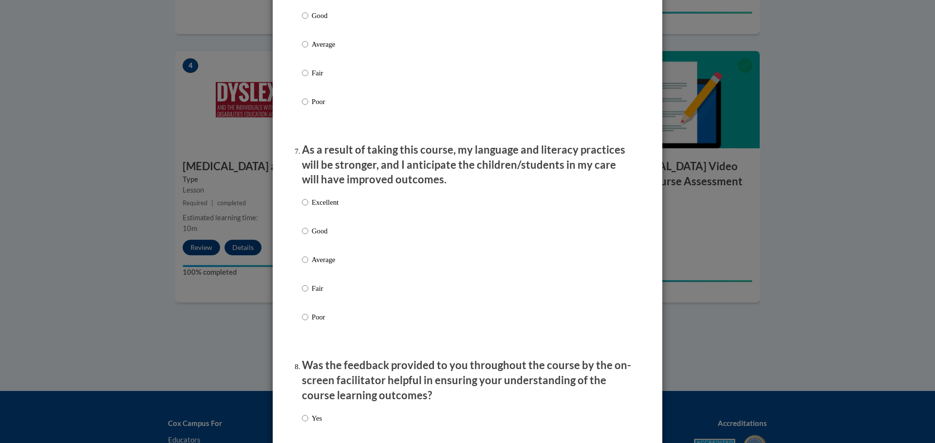
click at [302, 203] on div "Excellent Good Average Fair Poor" at bounding box center [320, 267] width 37 height 151
click at [303, 208] on input "Excellent" at bounding box center [305, 202] width 6 height 11
radio input "true"
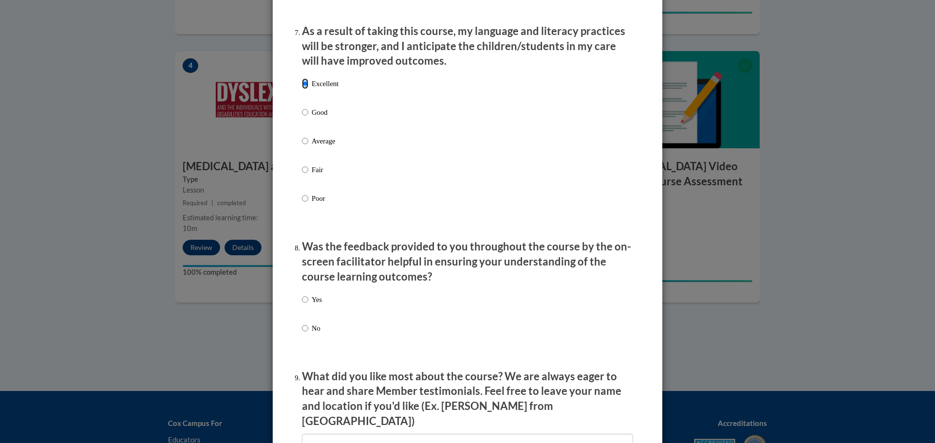
scroll to position [1460, 0]
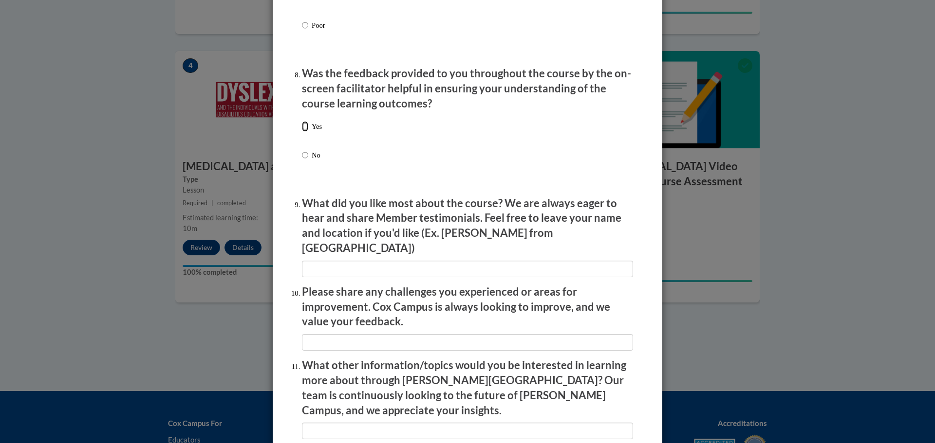
click at [302, 132] on input "Yes" at bounding box center [305, 126] width 6 height 11
radio input "true"
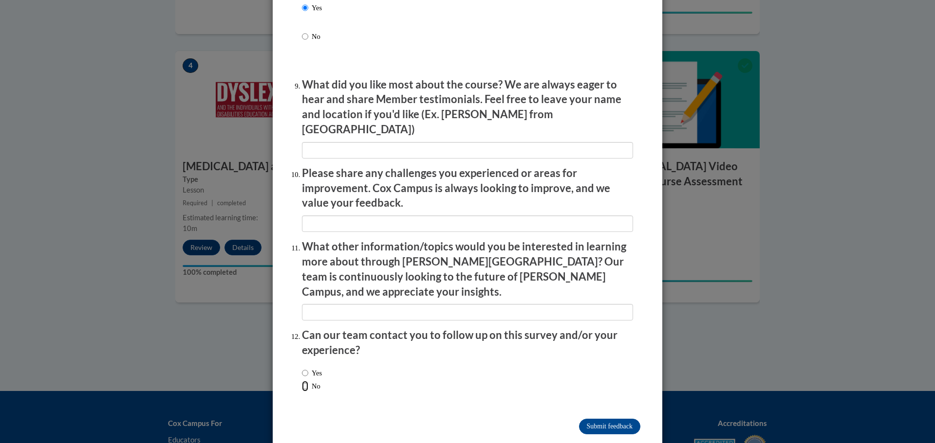
click at [302, 381] on input "No" at bounding box center [305, 386] width 6 height 11
radio input "true"
click at [303, 368] on input "Yes" at bounding box center [305, 373] width 6 height 11
radio input "true"
click at [588, 419] on input "Submit feedback" at bounding box center [609, 427] width 61 height 16
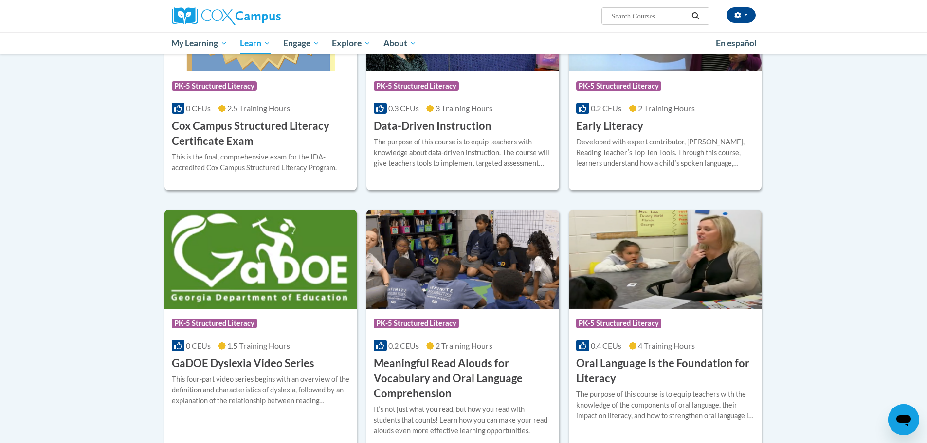
scroll to position [438, 0]
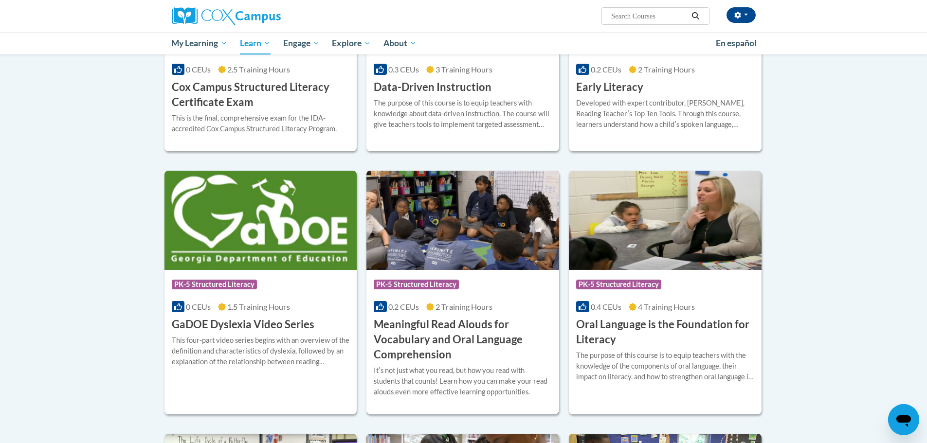
click at [486, 263] on img at bounding box center [463, 220] width 193 height 99
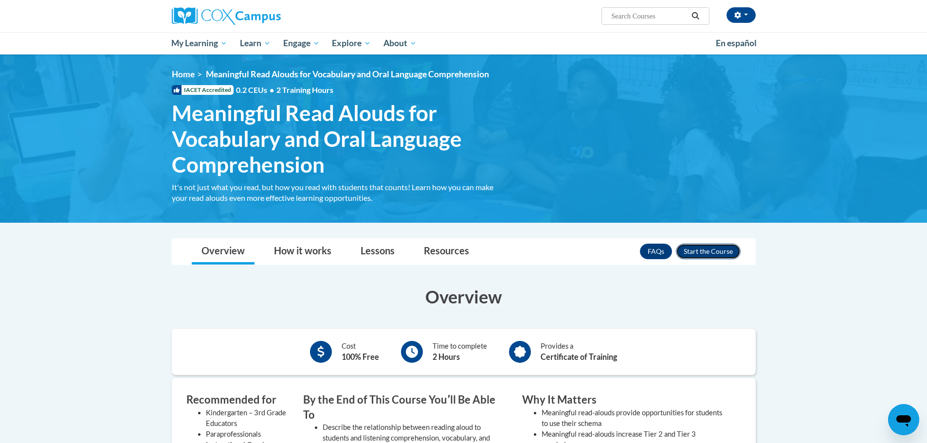
click at [703, 255] on button "Enroll" at bounding box center [708, 252] width 65 height 16
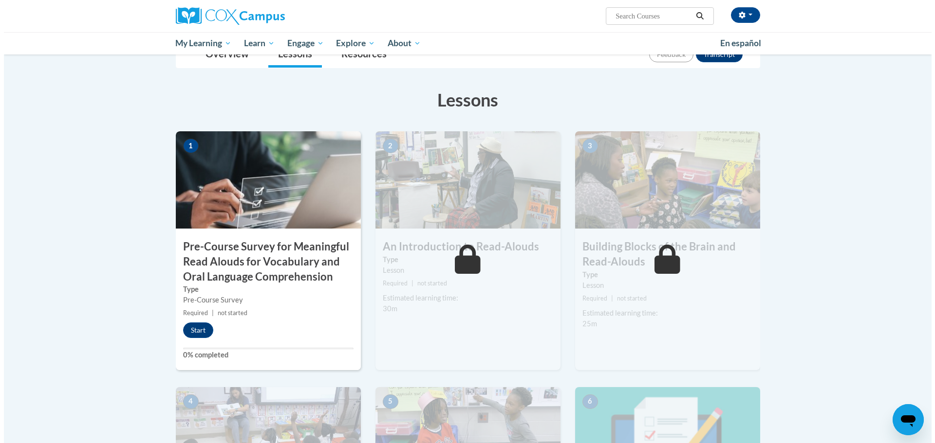
scroll to position [146, 0]
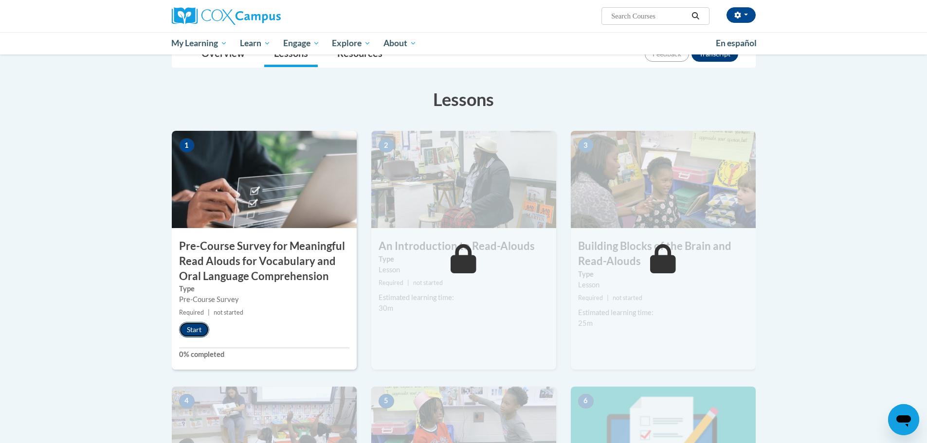
click at [207, 332] on button "Start" at bounding box center [194, 330] width 30 height 16
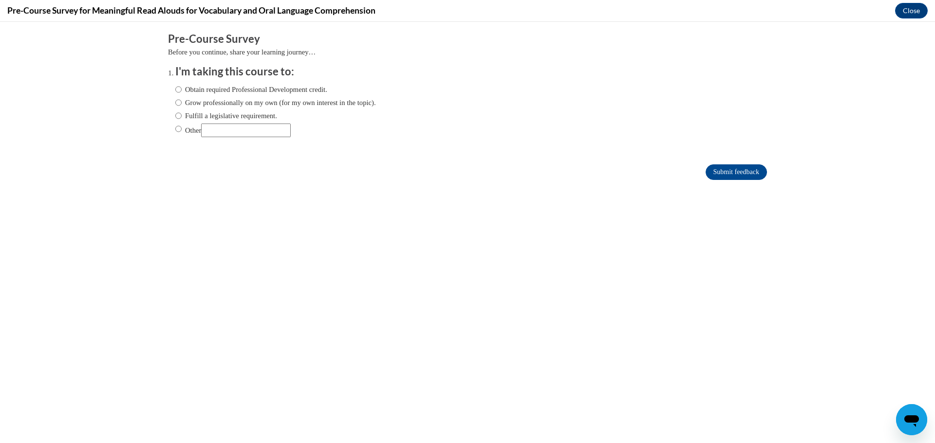
scroll to position [0, 0]
click at [175, 102] on input "Grow professionally on my own (for my own interest in the topic)." at bounding box center [178, 102] width 6 height 11
radio input "true"
click at [712, 174] on input "Submit feedback" at bounding box center [735, 173] width 61 height 16
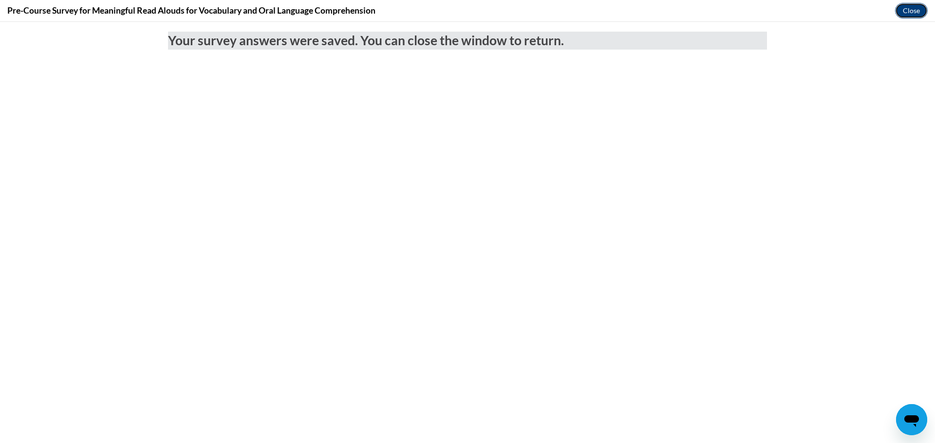
click at [914, 9] on button "Close" at bounding box center [911, 11] width 33 height 16
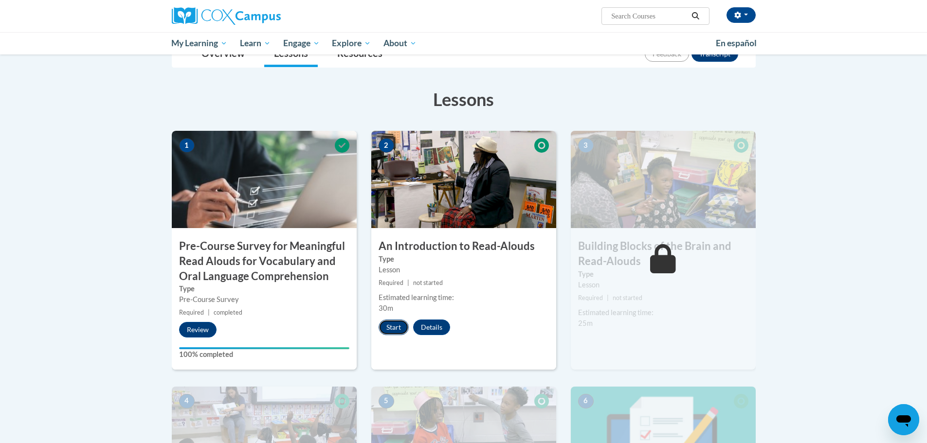
click at [386, 329] on button "Start" at bounding box center [394, 328] width 30 height 16
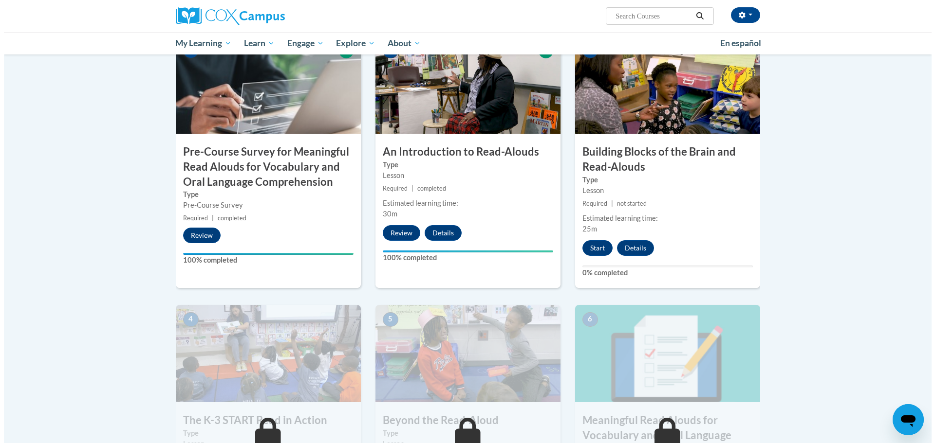
scroll to position [243, 0]
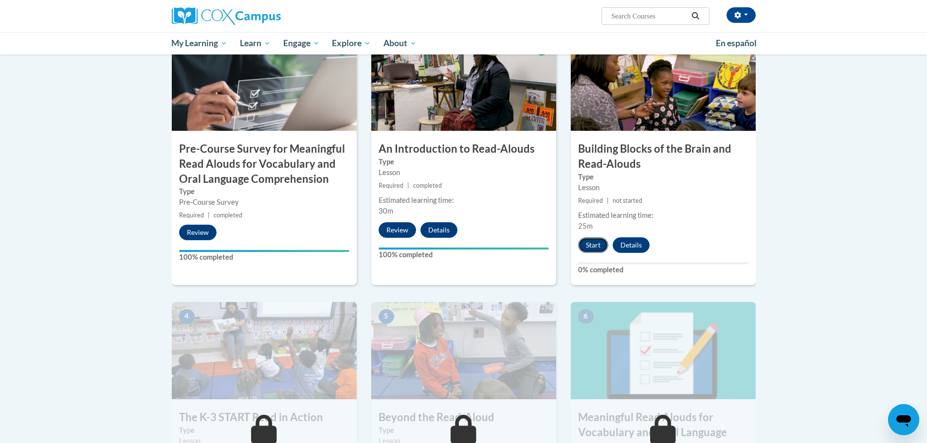
click at [588, 241] on button "Start" at bounding box center [593, 246] width 30 height 16
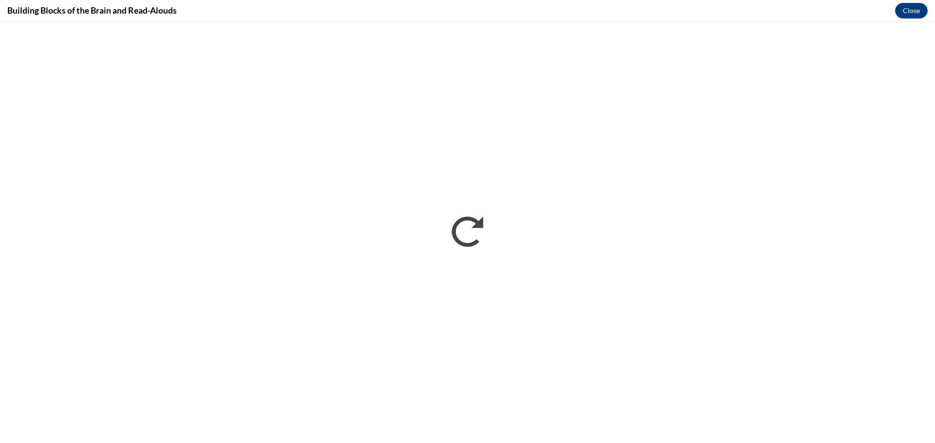
scroll to position [0, 0]
